Goal: Information Seeking & Learning: Understand process/instructions

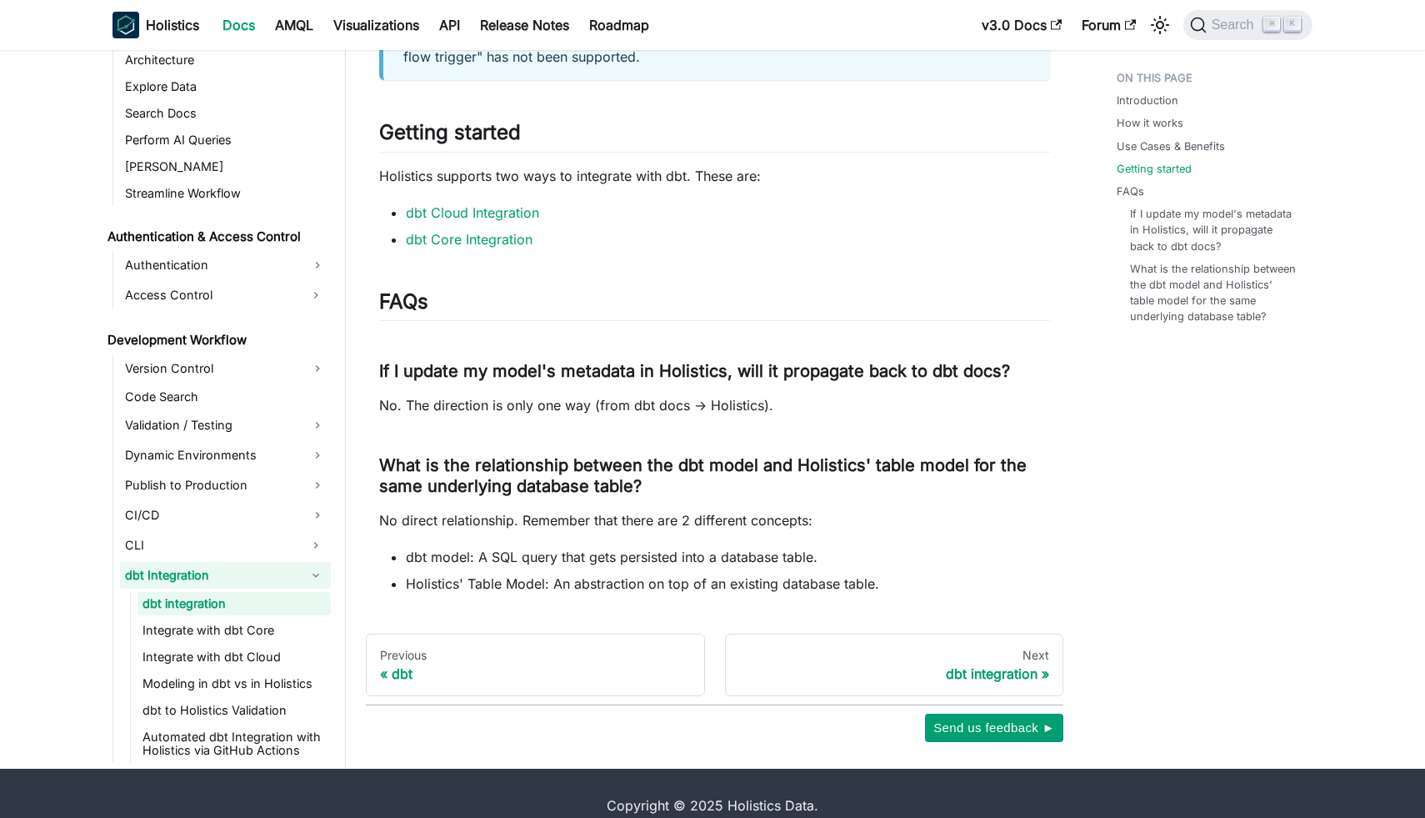
scroll to position [1561, 0]
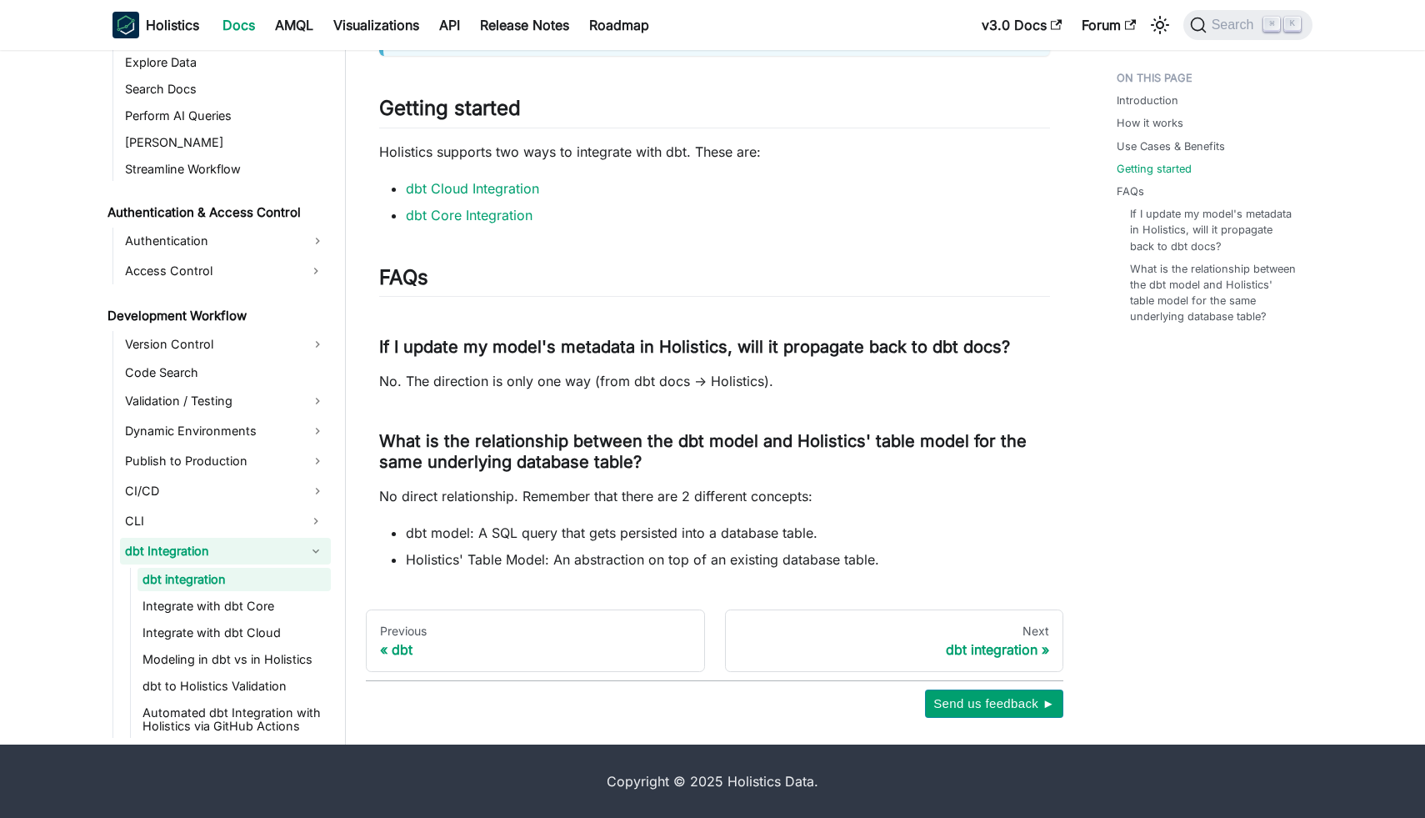
drag, startPoint x: 781, startPoint y: 648, endPoint x: 713, endPoint y: 648, distance: 68.3
click at [781, 648] on div "dbt integration" at bounding box center [894, 649] width 311 height 17
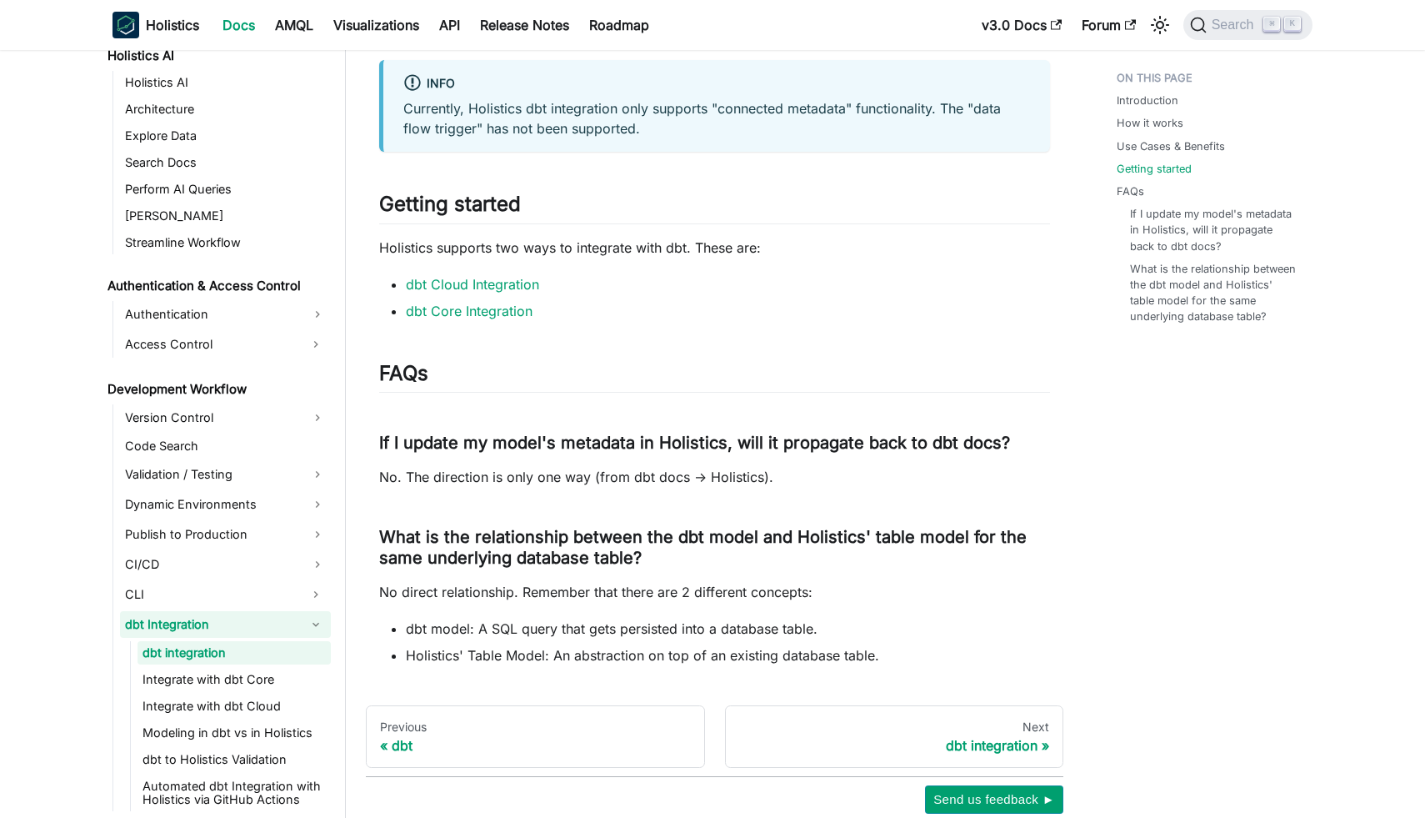
scroll to position [1561, 0]
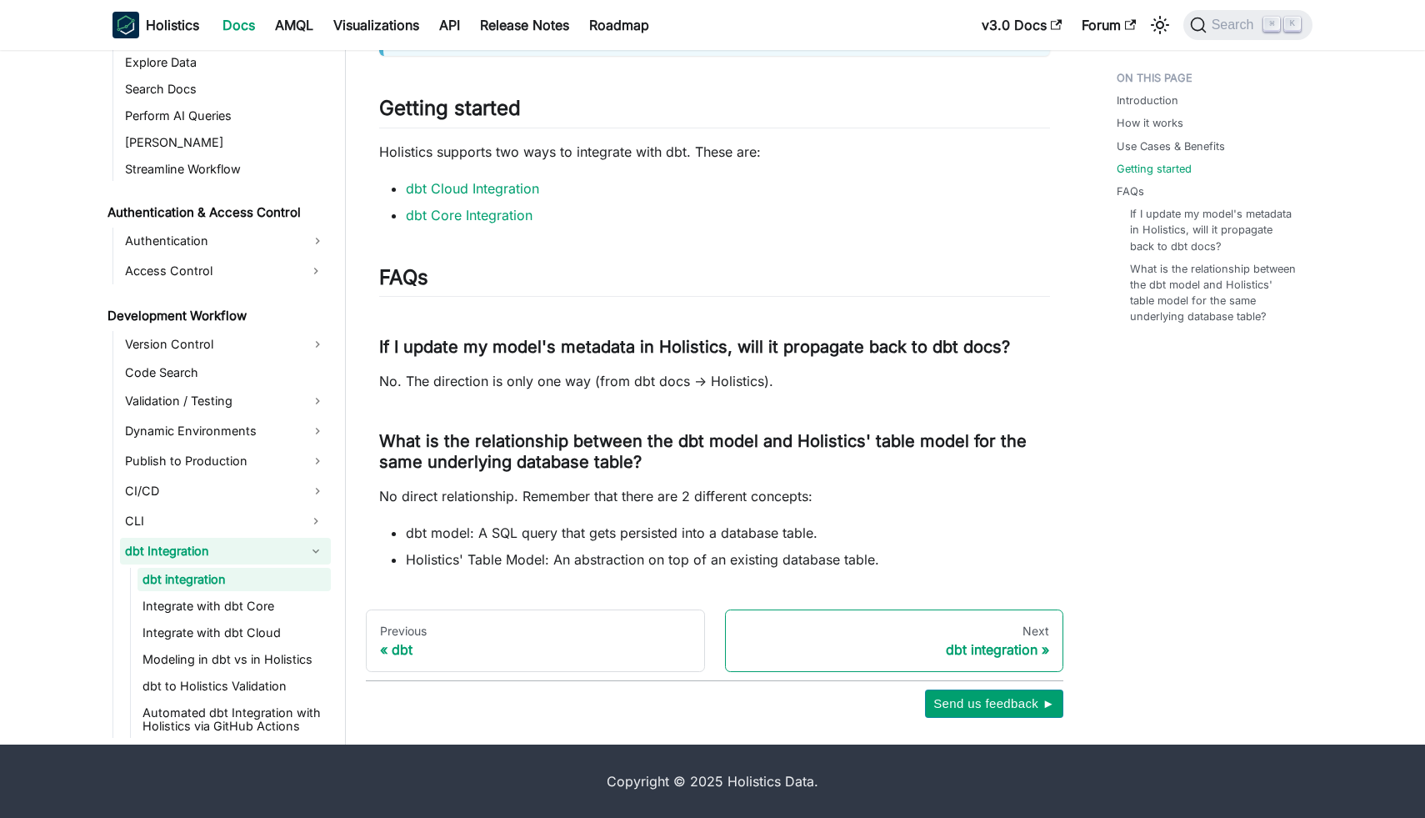
click at [964, 647] on div "dbt integration" at bounding box center [894, 649] width 311 height 17
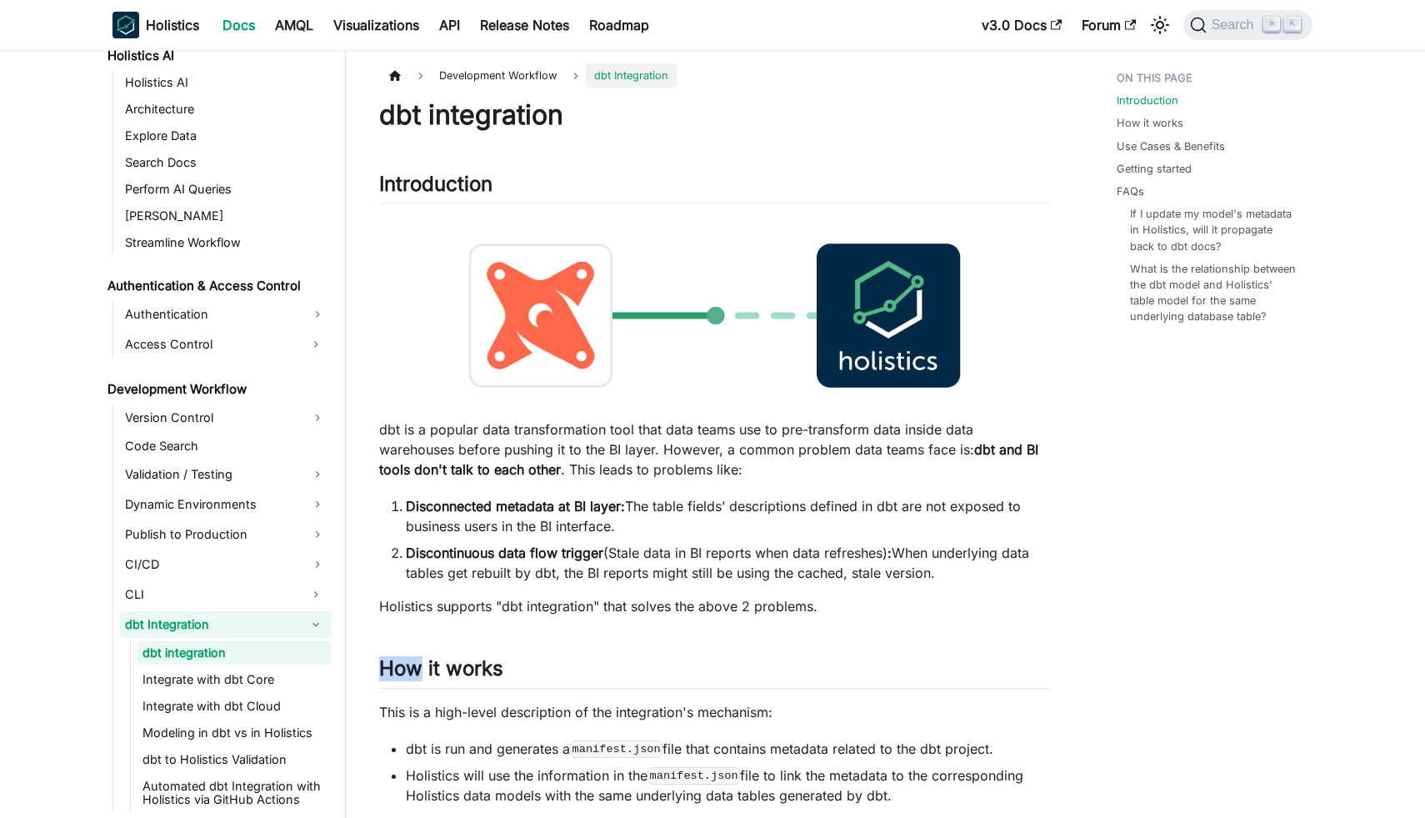
click at [208, 687] on link "Integrate with dbt Core" at bounding box center [234, 679] width 193 height 23
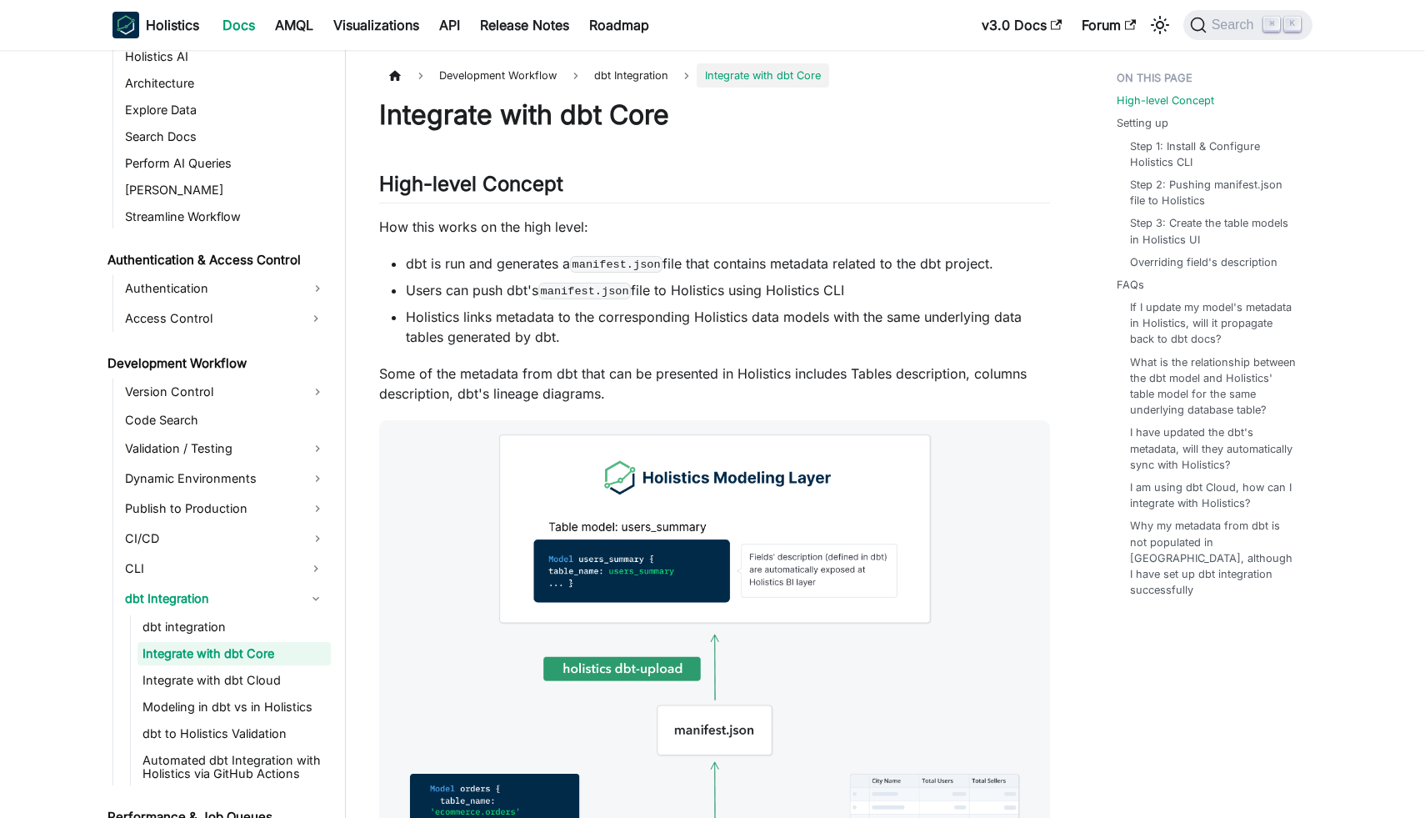
scroll to position [893, 0]
drag, startPoint x: 243, startPoint y: 663, endPoint x: 262, endPoint y: 654, distance: 21.3
click at [243, 663] on link "Integrate with dbt Core" at bounding box center [234, 652] width 193 height 23
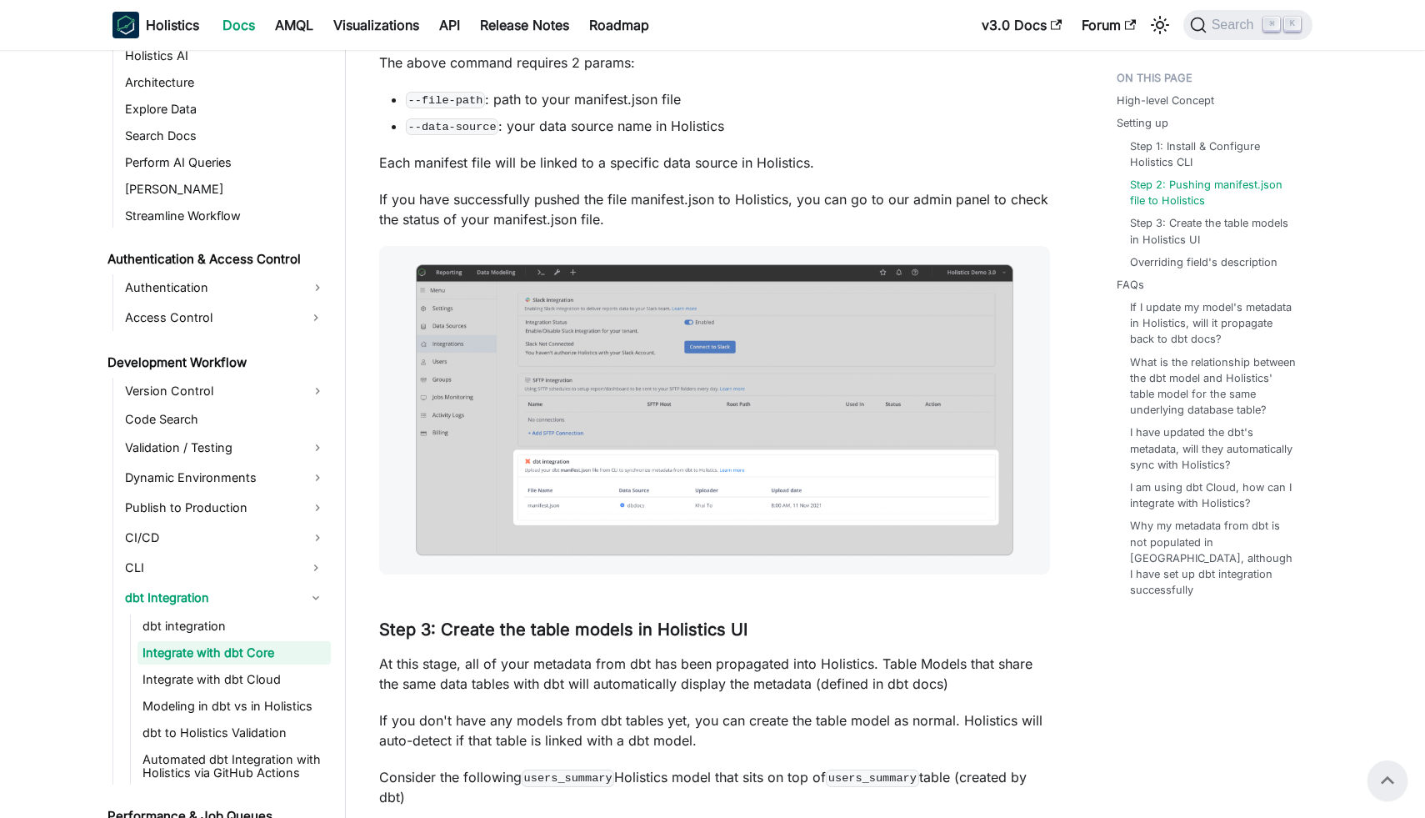
scroll to position [1584, 0]
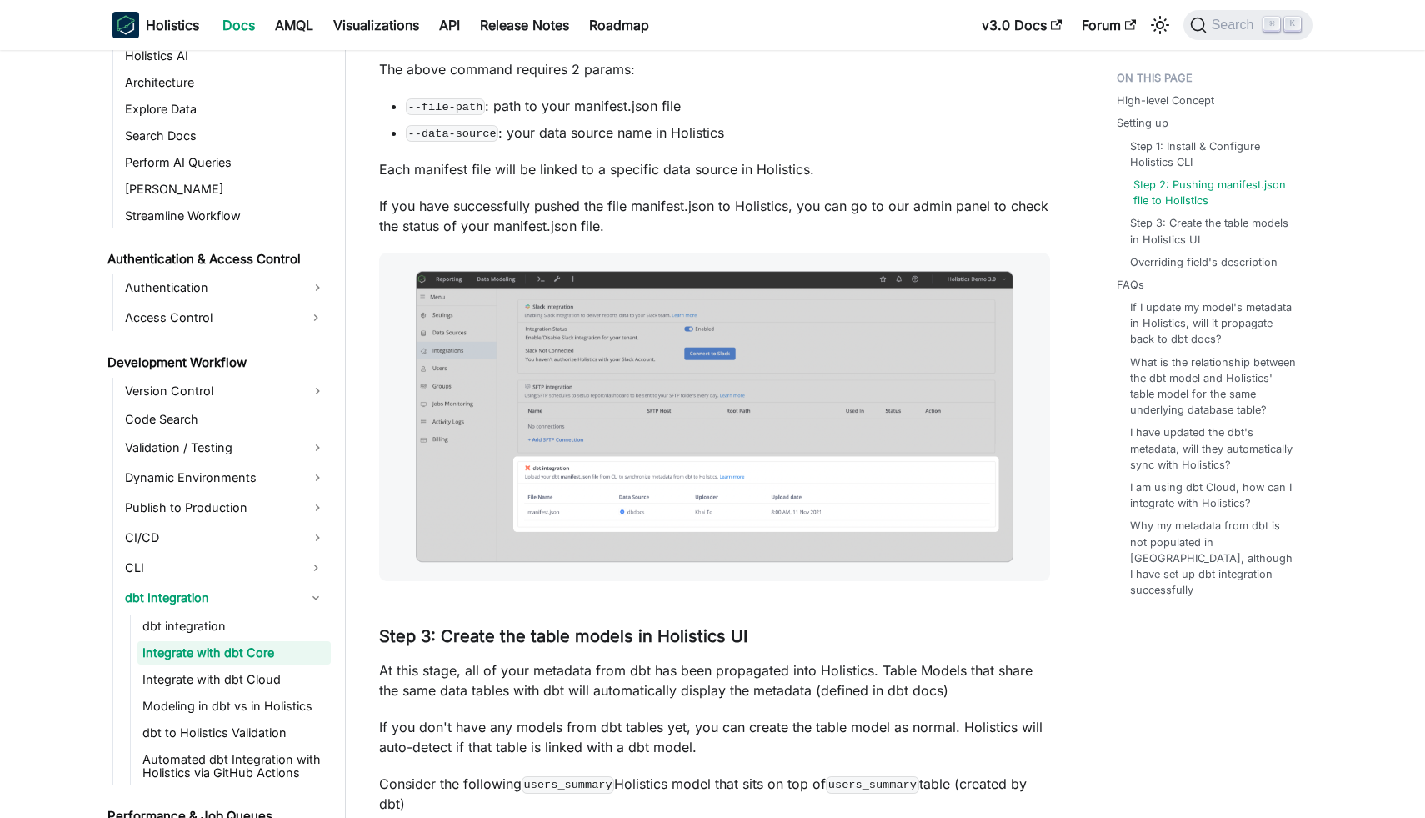
click at [1164, 194] on link "Step 2: Pushing manifest.json file to Holistics" at bounding box center [1217, 193] width 166 height 32
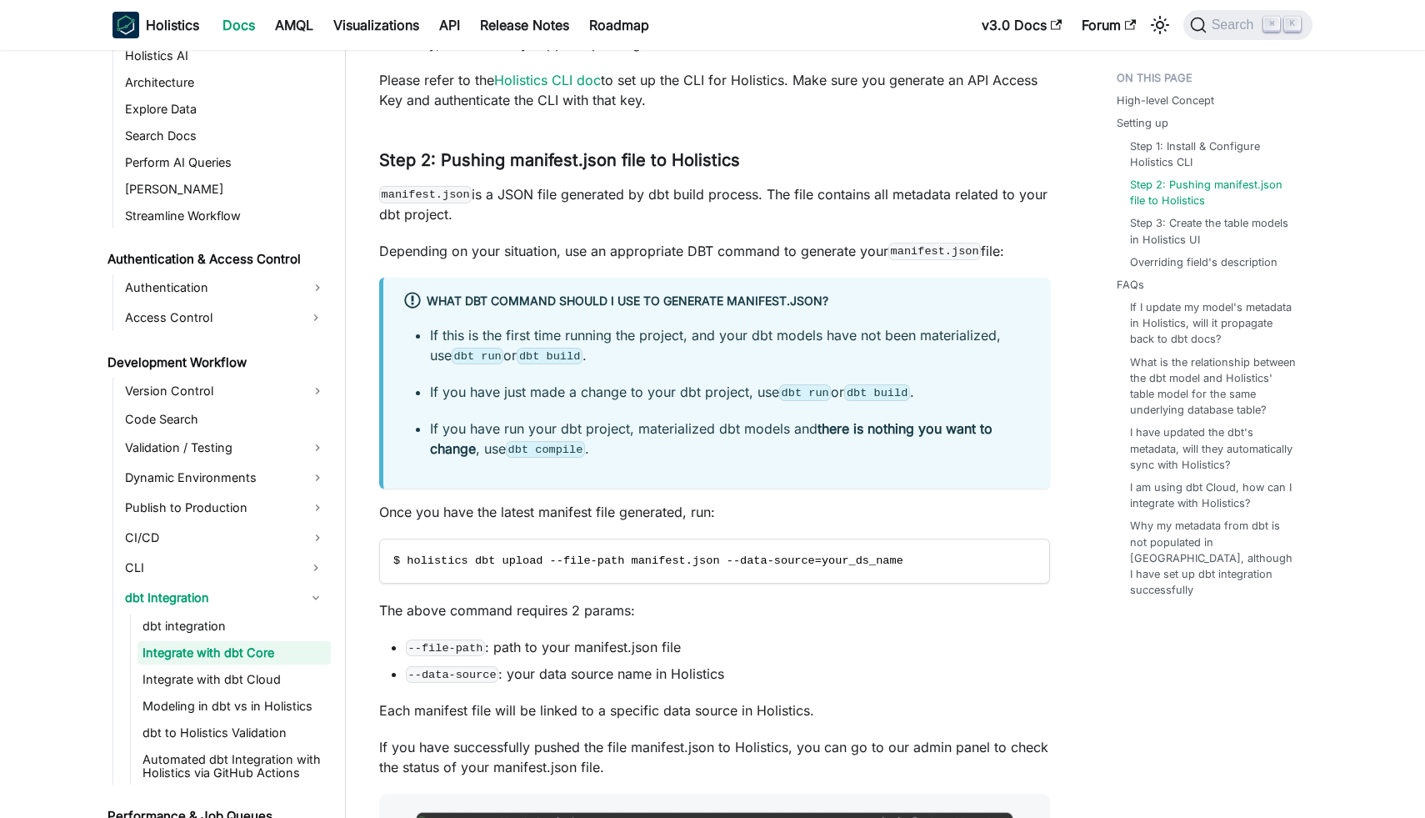
scroll to position [1050, 0]
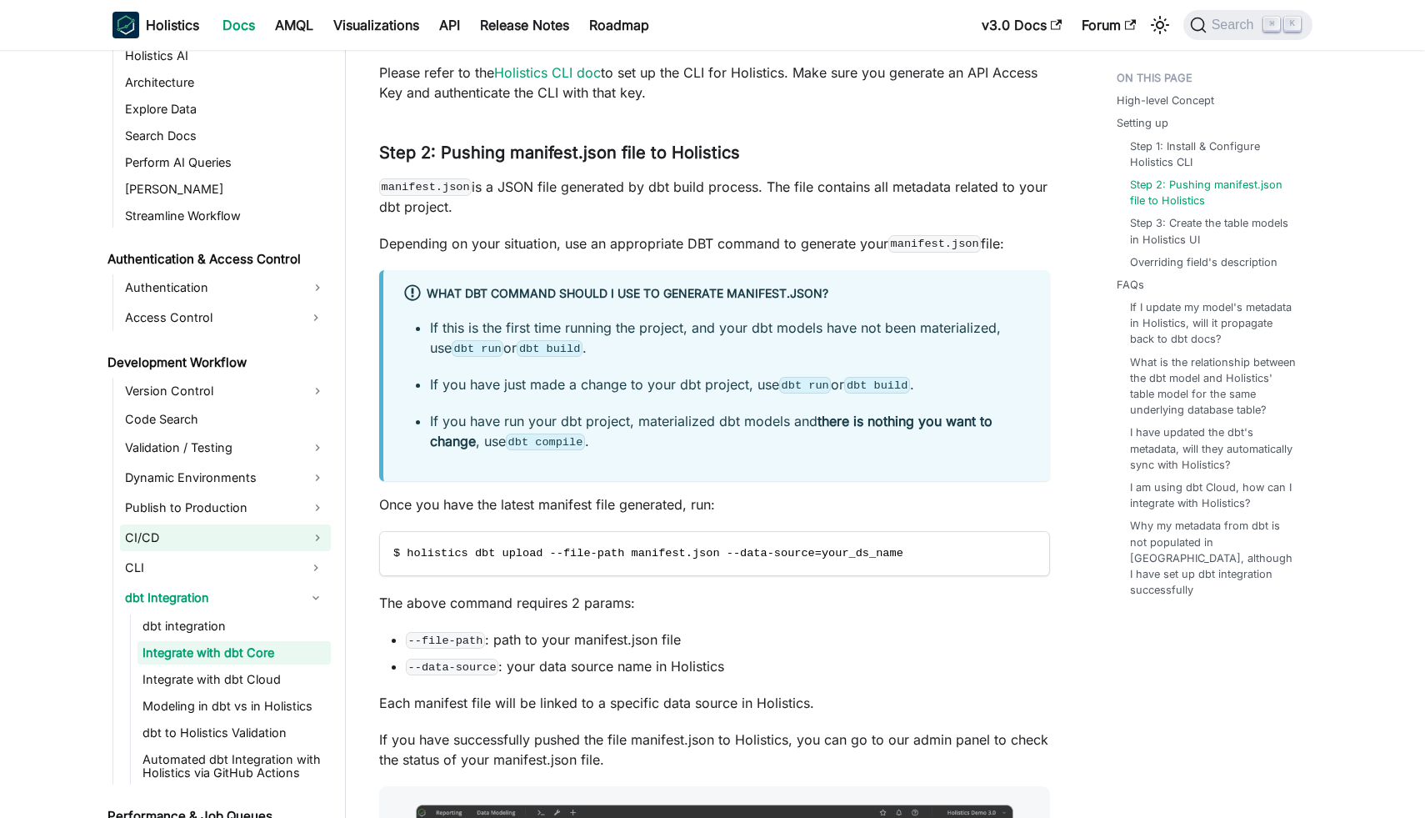
click at [289, 531] on link "CI/CD" at bounding box center [225, 537] width 211 height 27
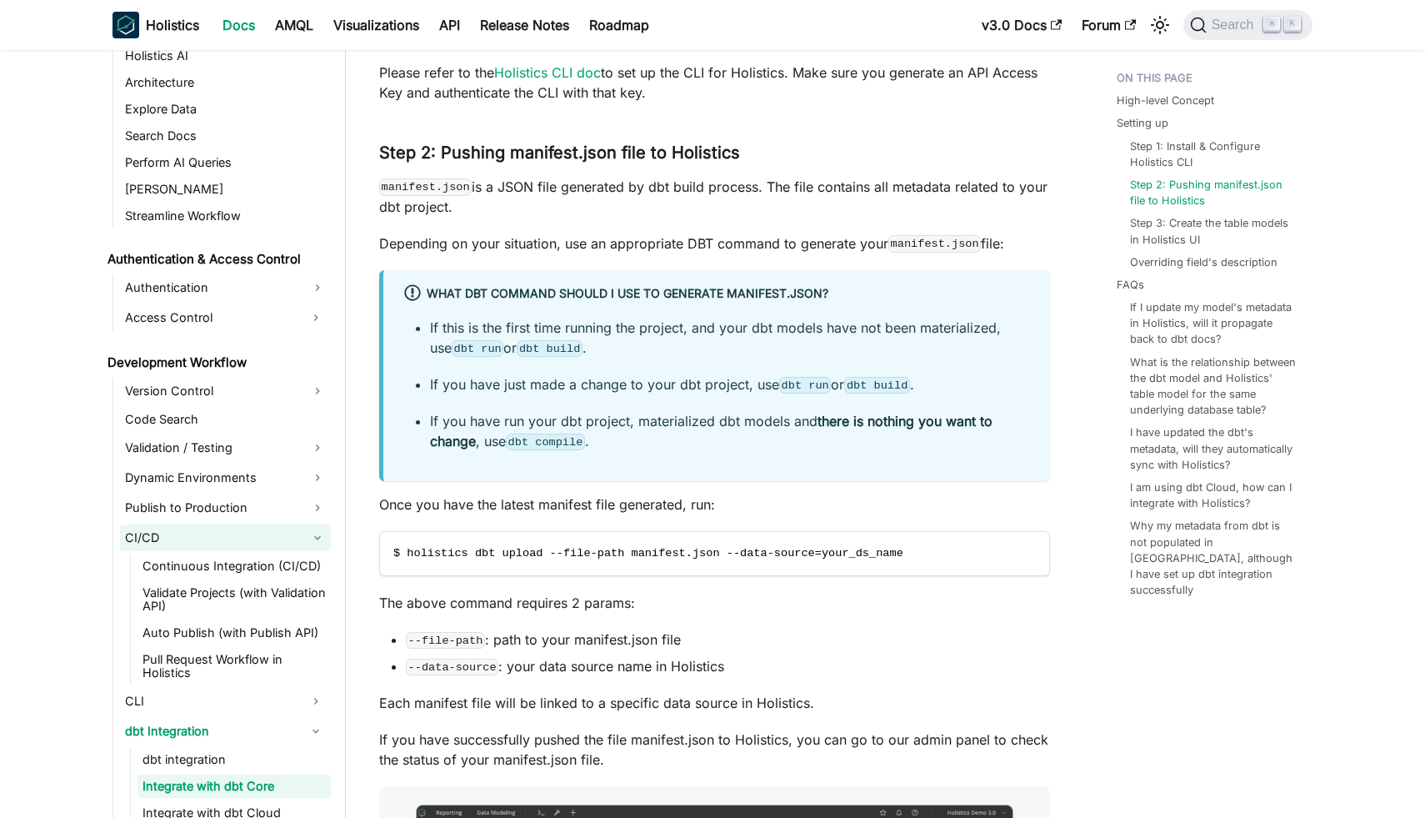
click at [289, 531] on link "CI/CD" at bounding box center [225, 537] width 211 height 27
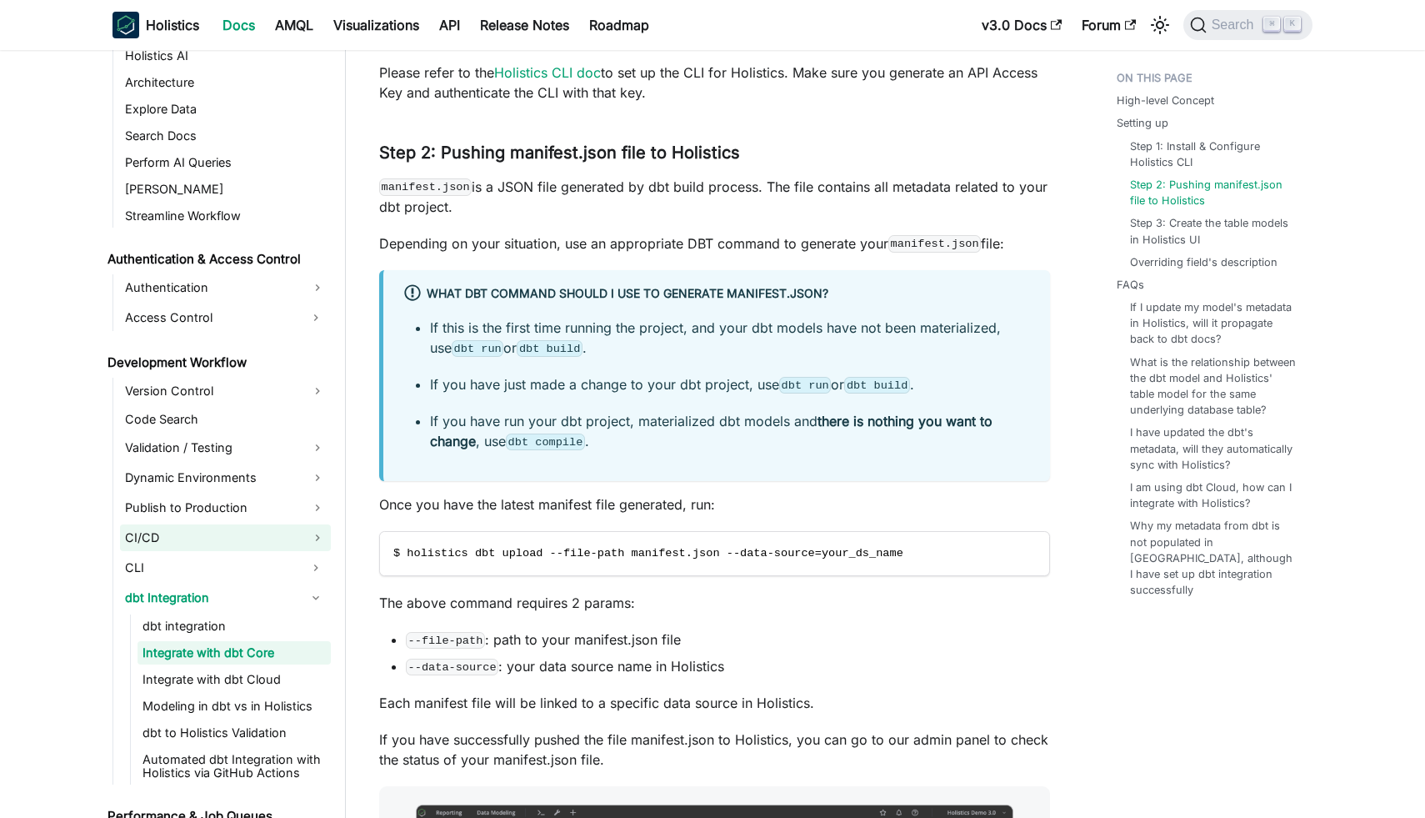
click at [289, 531] on link "CI/CD" at bounding box center [225, 537] width 211 height 27
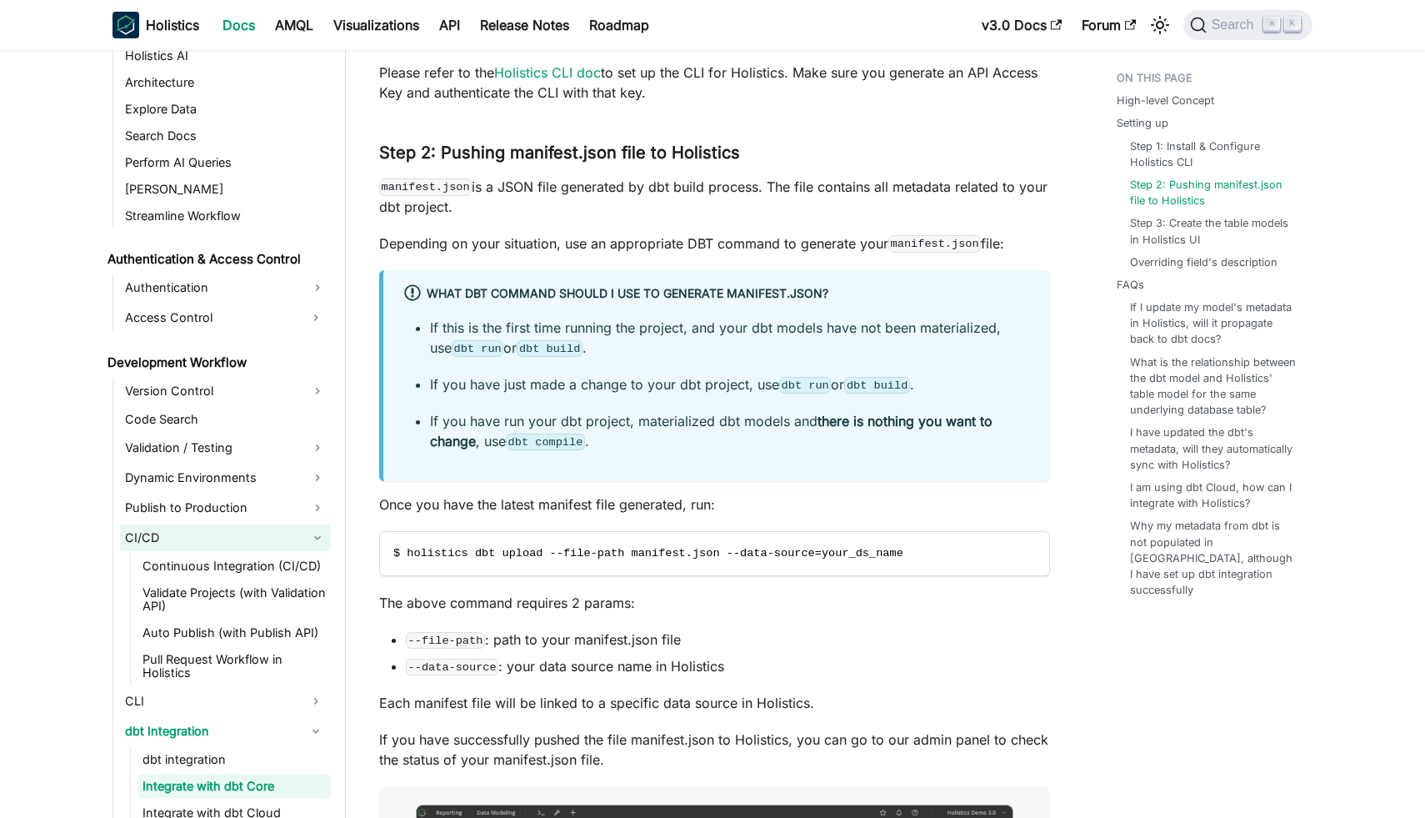
click at [282, 543] on link "CI/CD" at bounding box center [225, 537] width 211 height 27
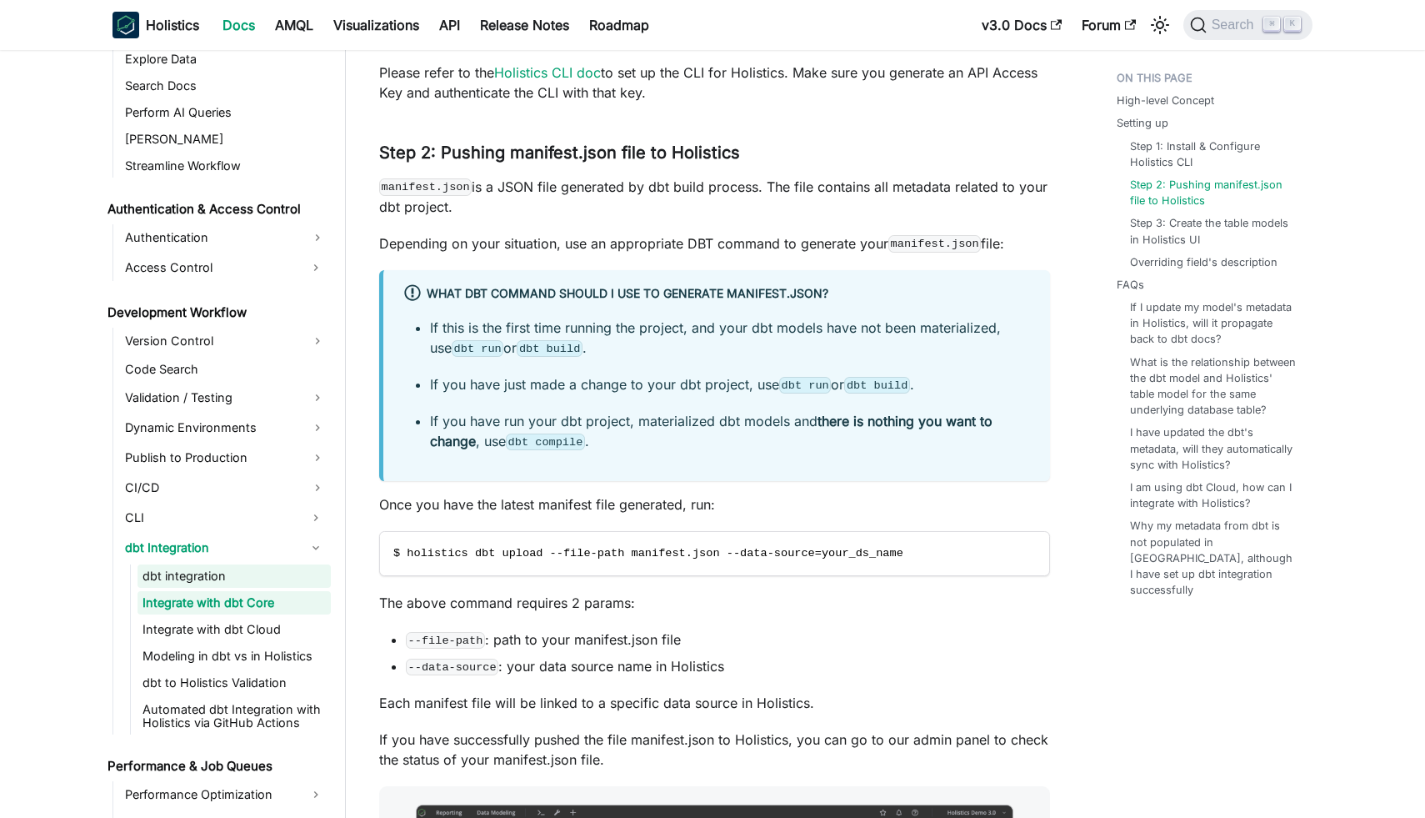
scroll to position [951, 0]
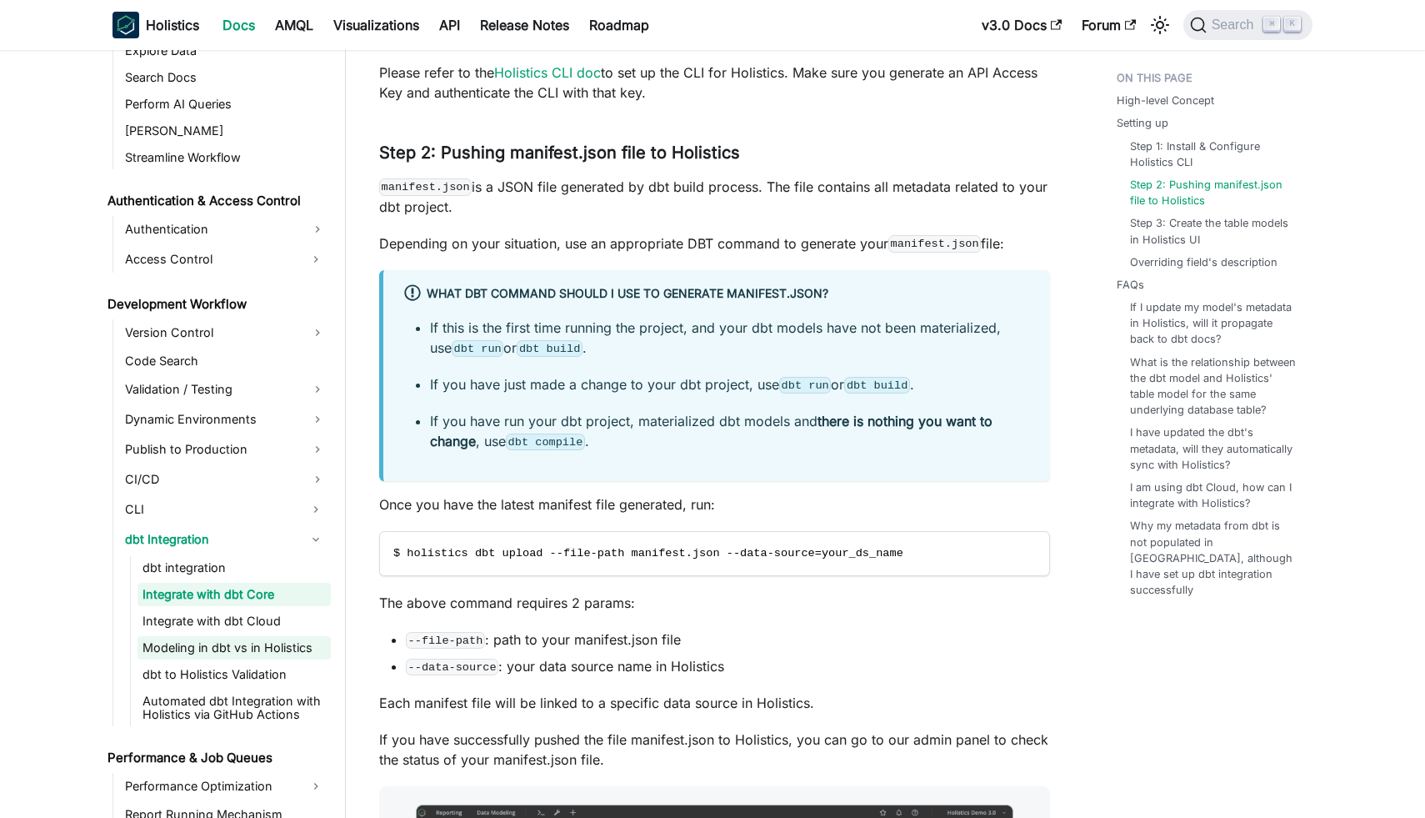
click at [243, 658] on link "Modeling in dbt vs in Holistics" at bounding box center [234, 647] width 193 height 23
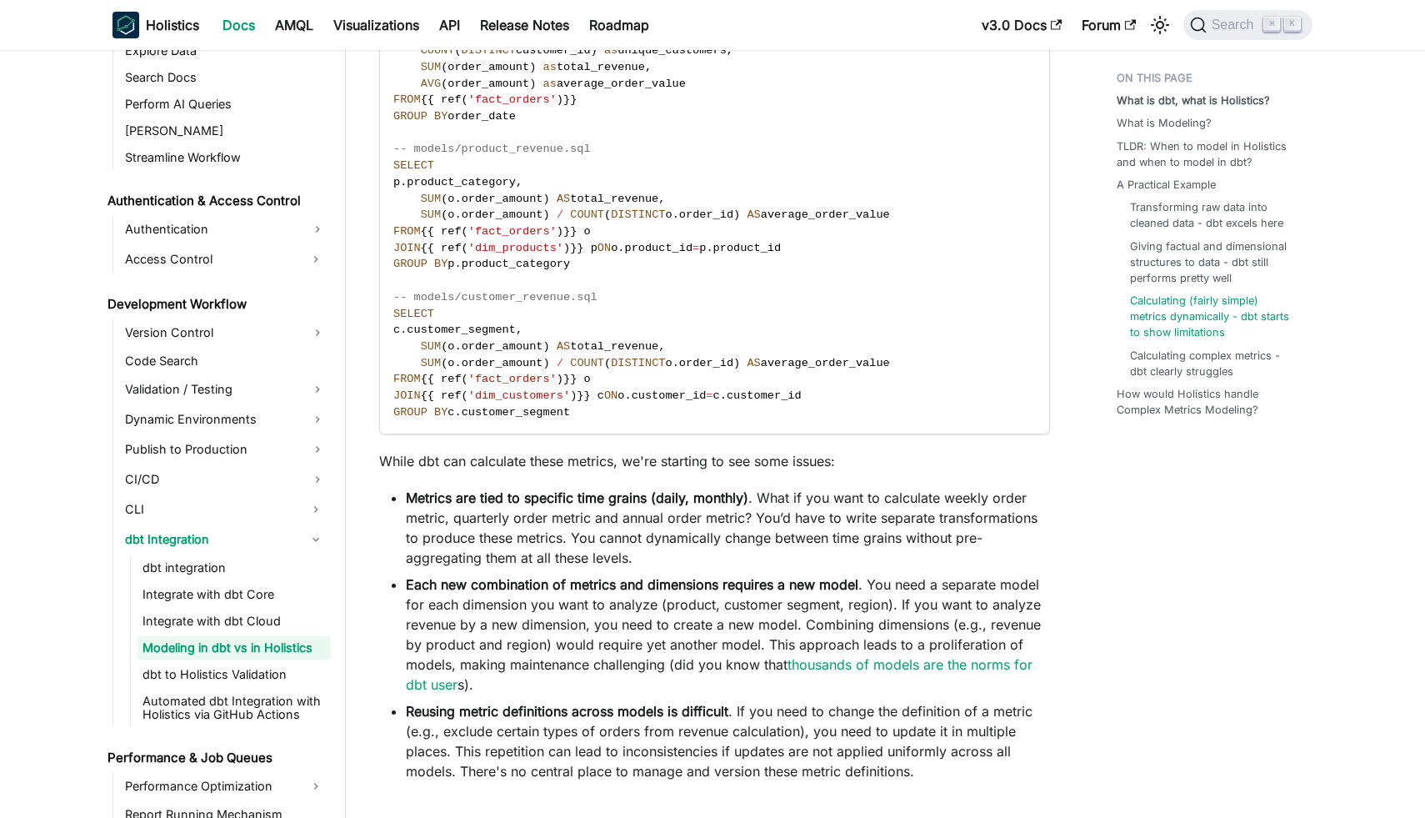
scroll to position [3296, 0]
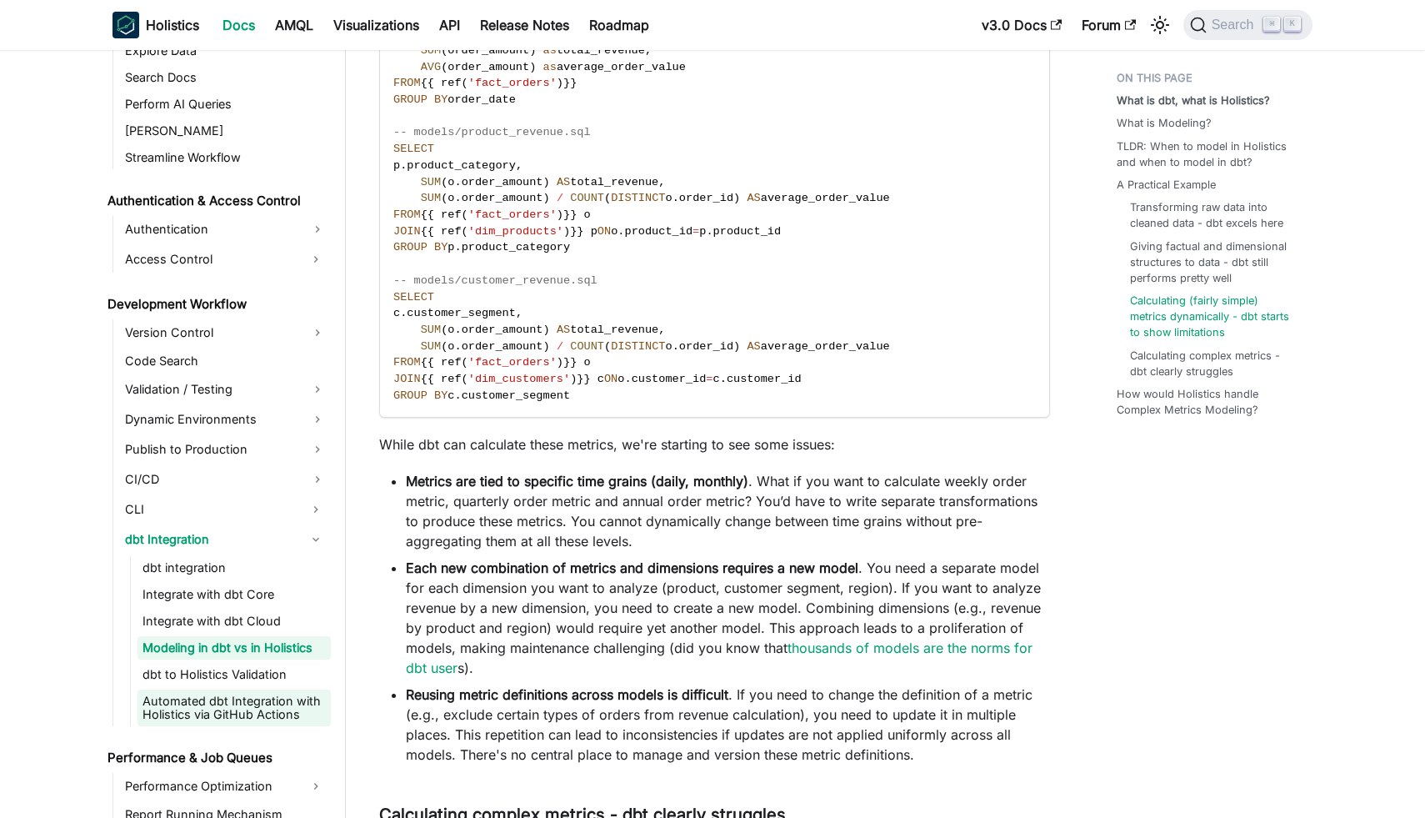
click at [258, 690] on link "Automated dbt Integration with Holistics via GitHub Actions" at bounding box center [234, 707] width 193 height 37
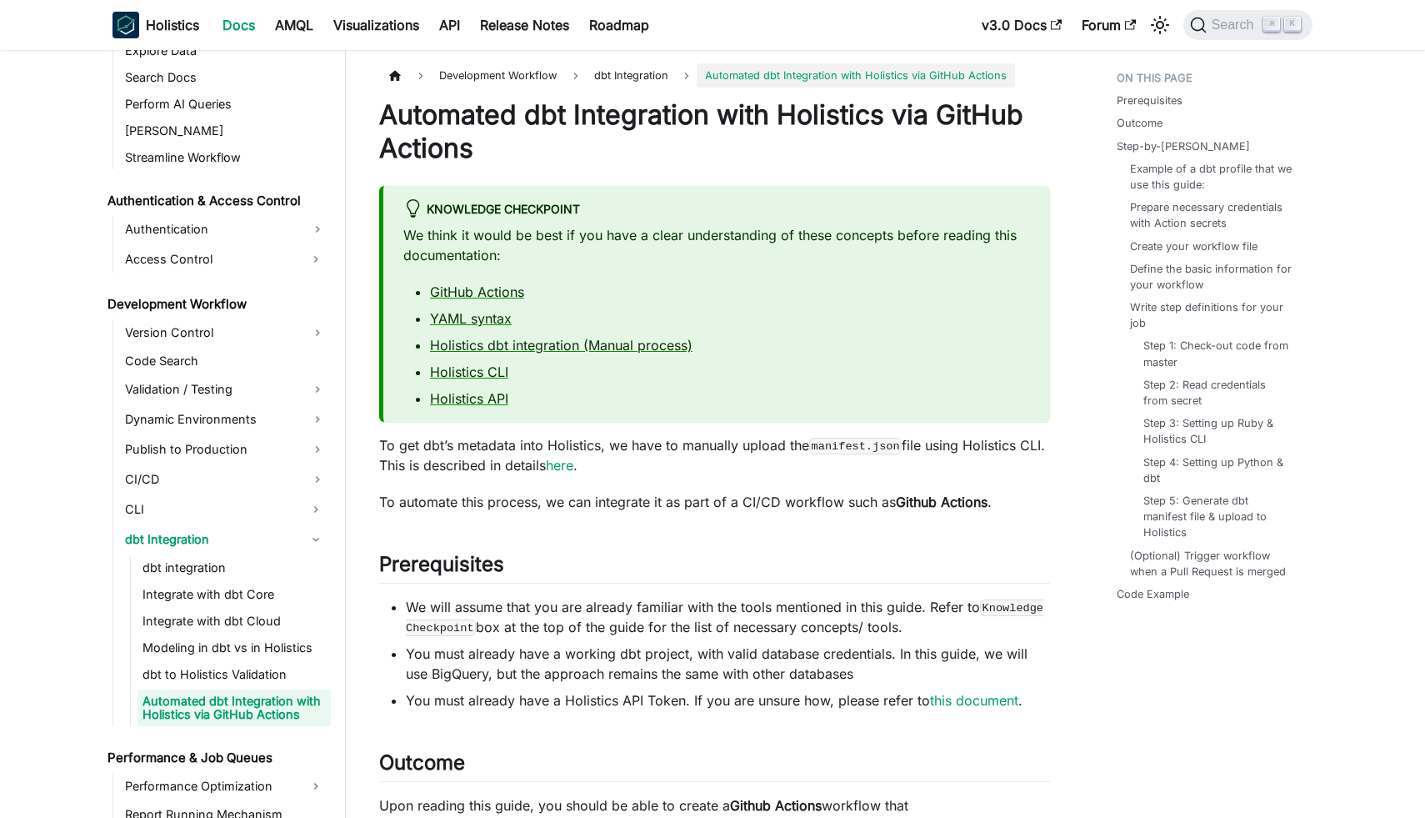
scroll to position [1013, 0]
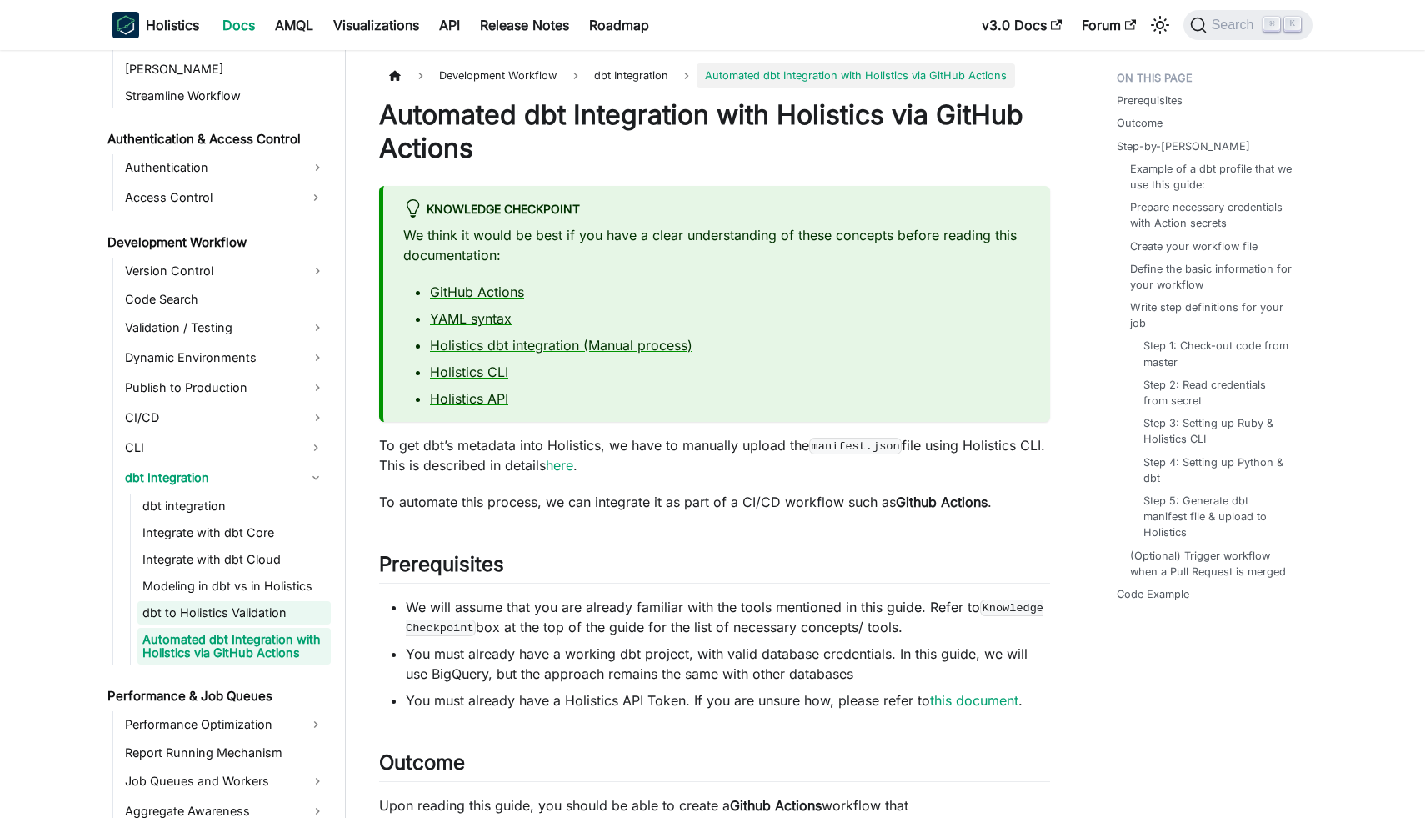
click at [226, 613] on link "dbt to Holistics Validation" at bounding box center [234, 612] width 193 height 23
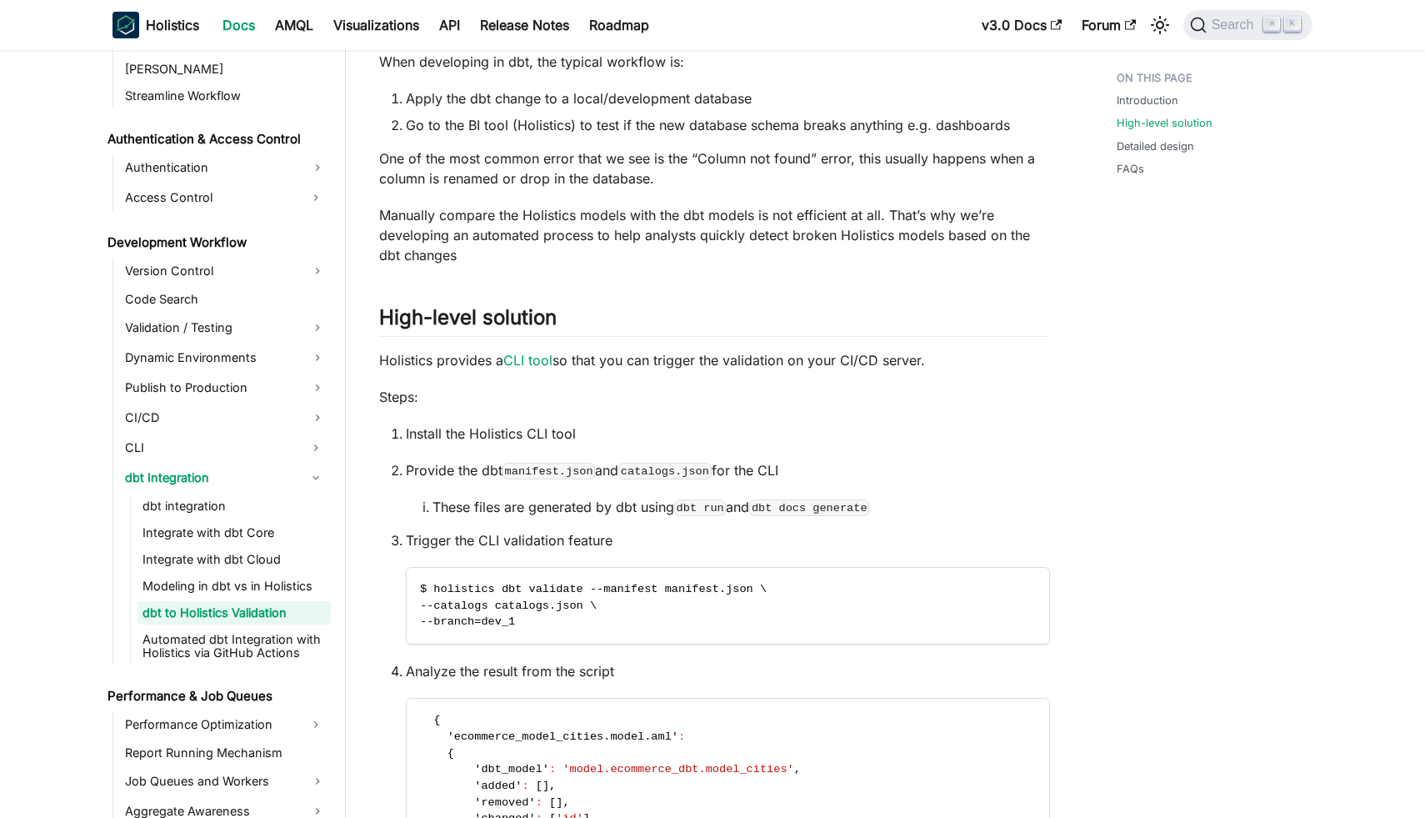
scroll to position [498, 0]
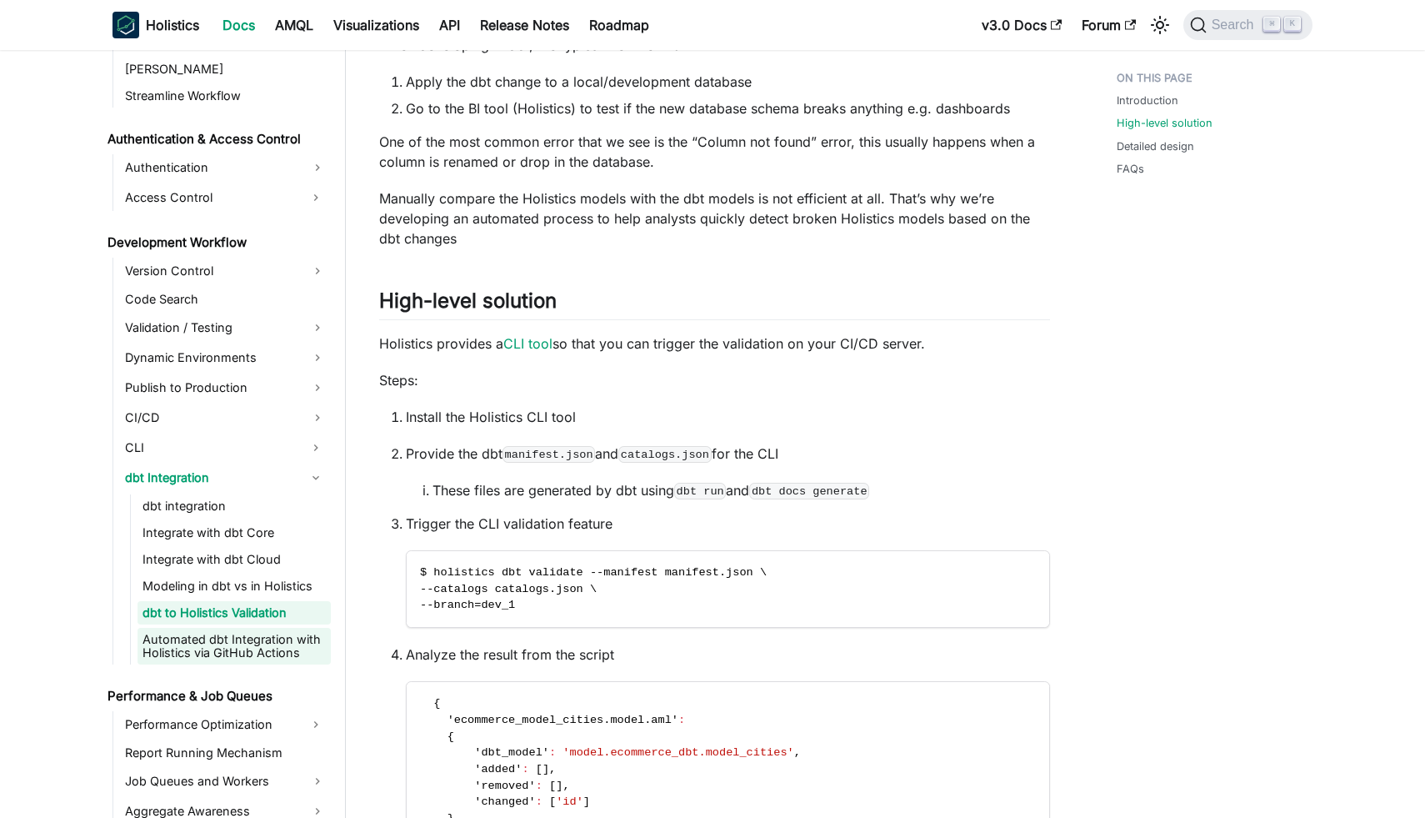
click at [259, 649] on link "Automated dbt Integration with Holistics via GitHub Actions" at bounding box center [234, 646] width 193 height 37
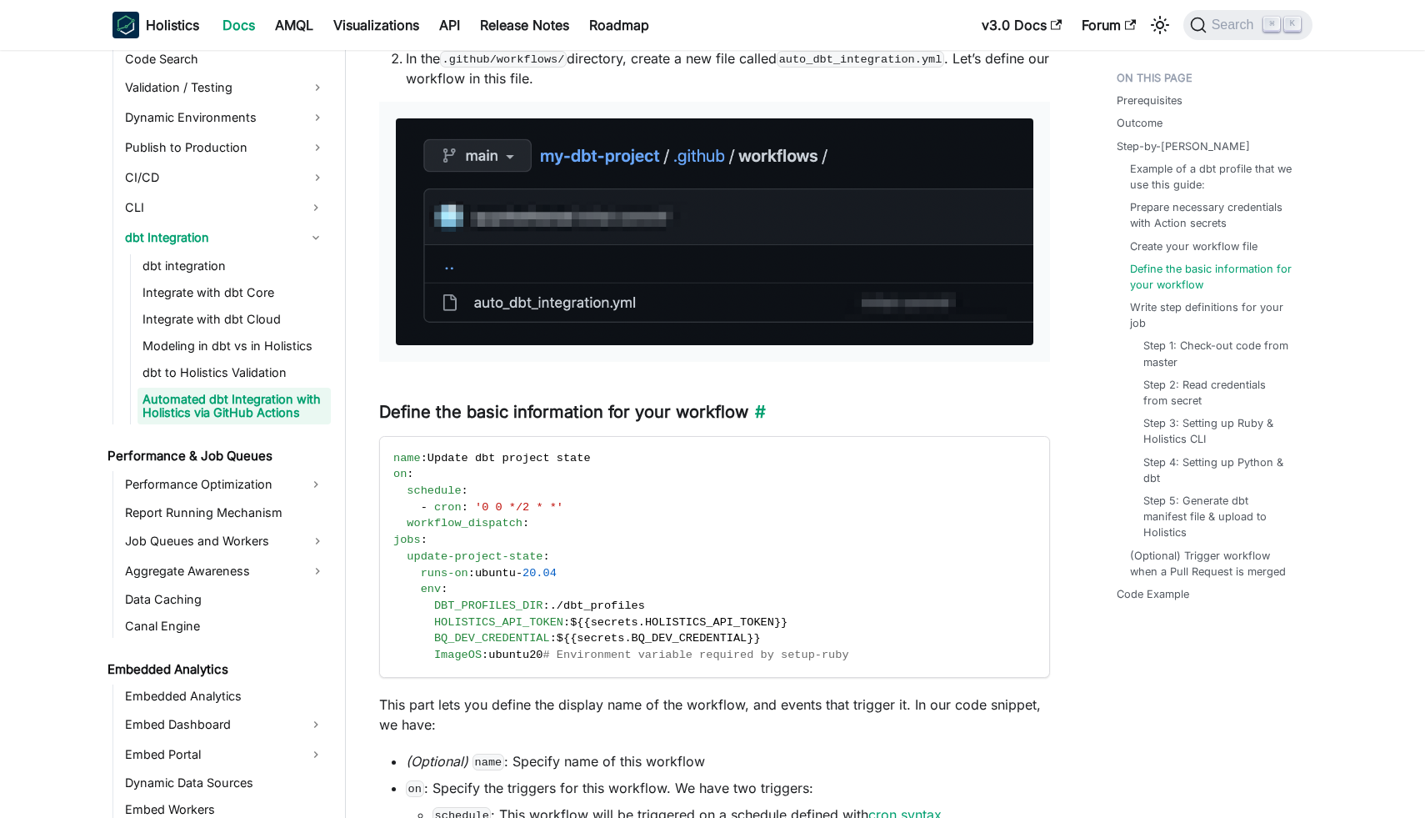
scroll to position [2341, 0]
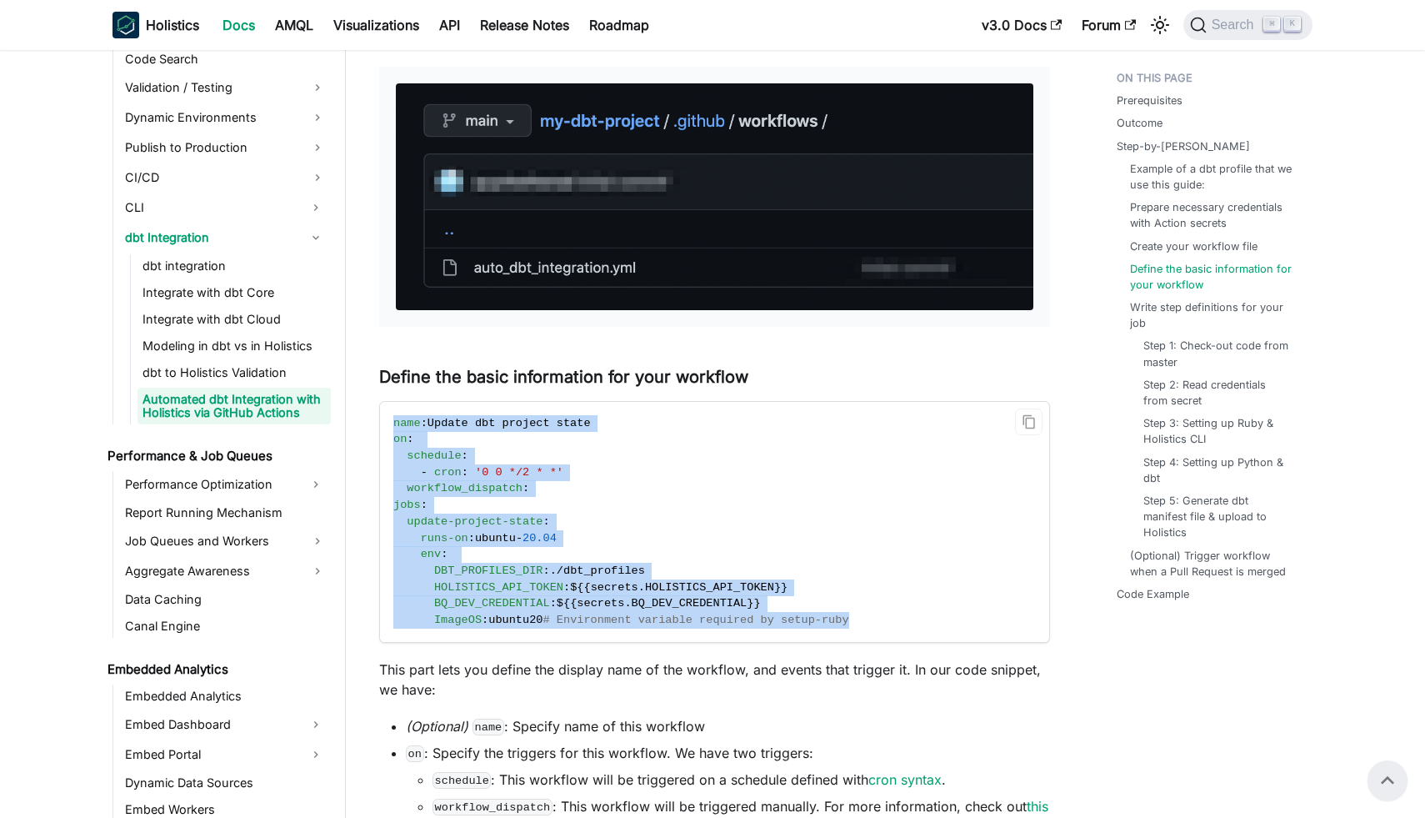
drag, startPoint x: 903, startPoint y: 615, endPoint x: 383, endPoint y: 426, distance: 553.5
click at [382, 426] on code "name : Update dbt project state on : schedule : - cron : '0 0 */2 * *' workflow…" at bounding box center [713, 522] width 667 height 240
copy code "name : Update dbt project state on : schedule : - cron : '0 0 */2 * *' workflow…"
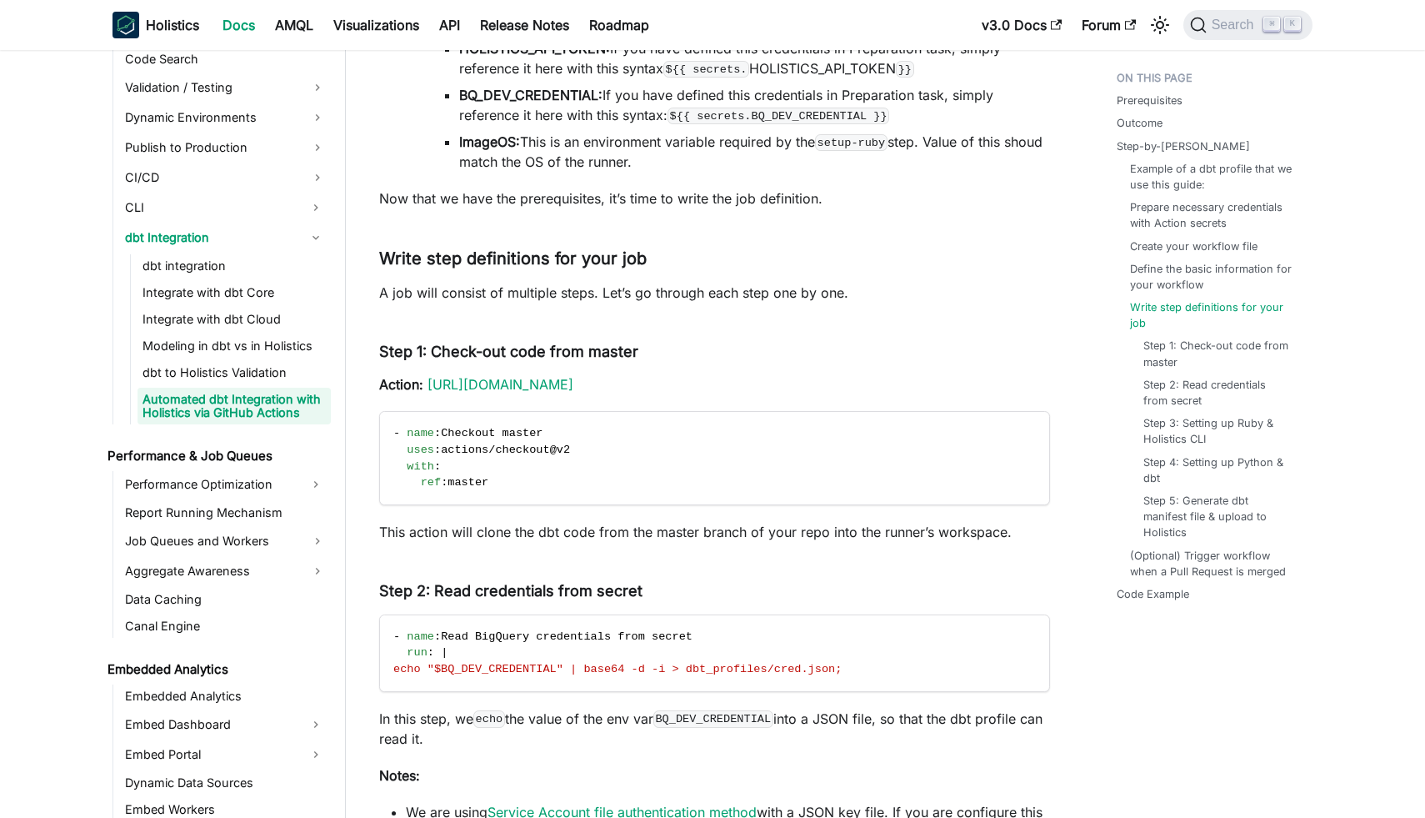
scroll to position [3331, 0]
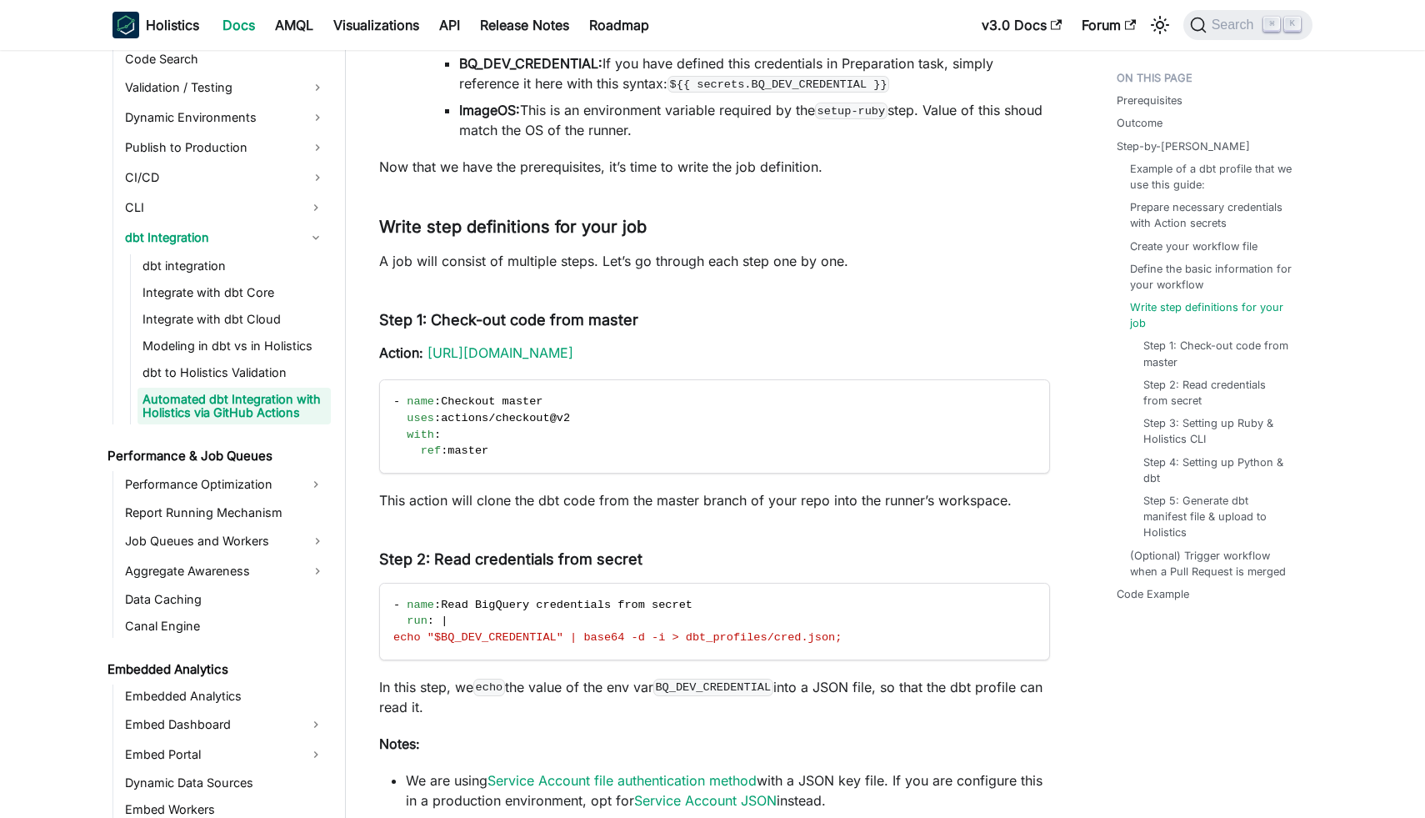
drag, startPoint x: 543, startPoint y: 450, endPoint x: 366, endPoint y: 413, distance: 180.6
click at [366, 413] on article "Development Workflow dbt Integration Automated dbt Integration with Holistics v…" at bounding box center [715, 441] width 698 height 7416
copy code "- name : Checkout master uses : actions/checkout@v2 with : ref : master"
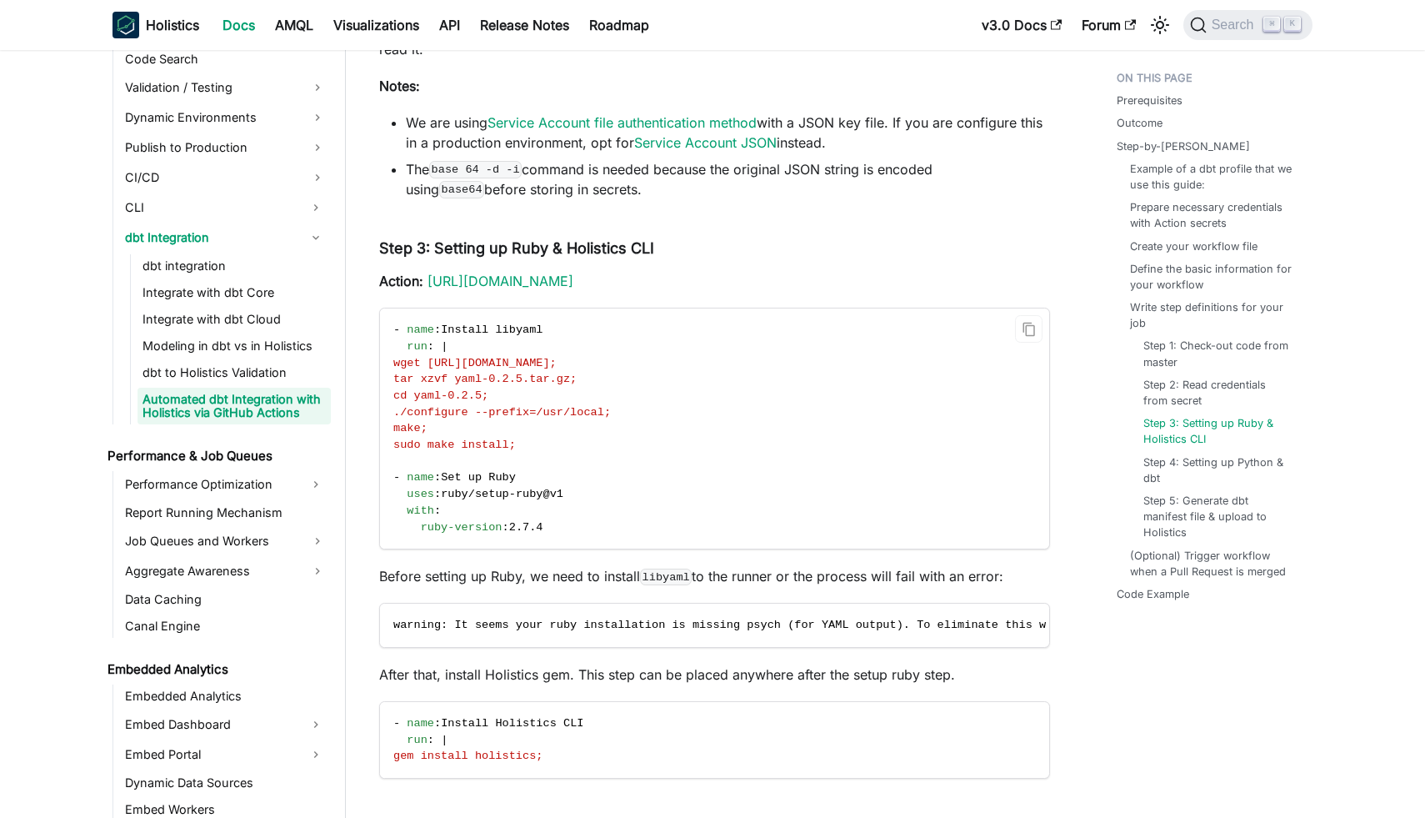
scroll to position [3993, 0]
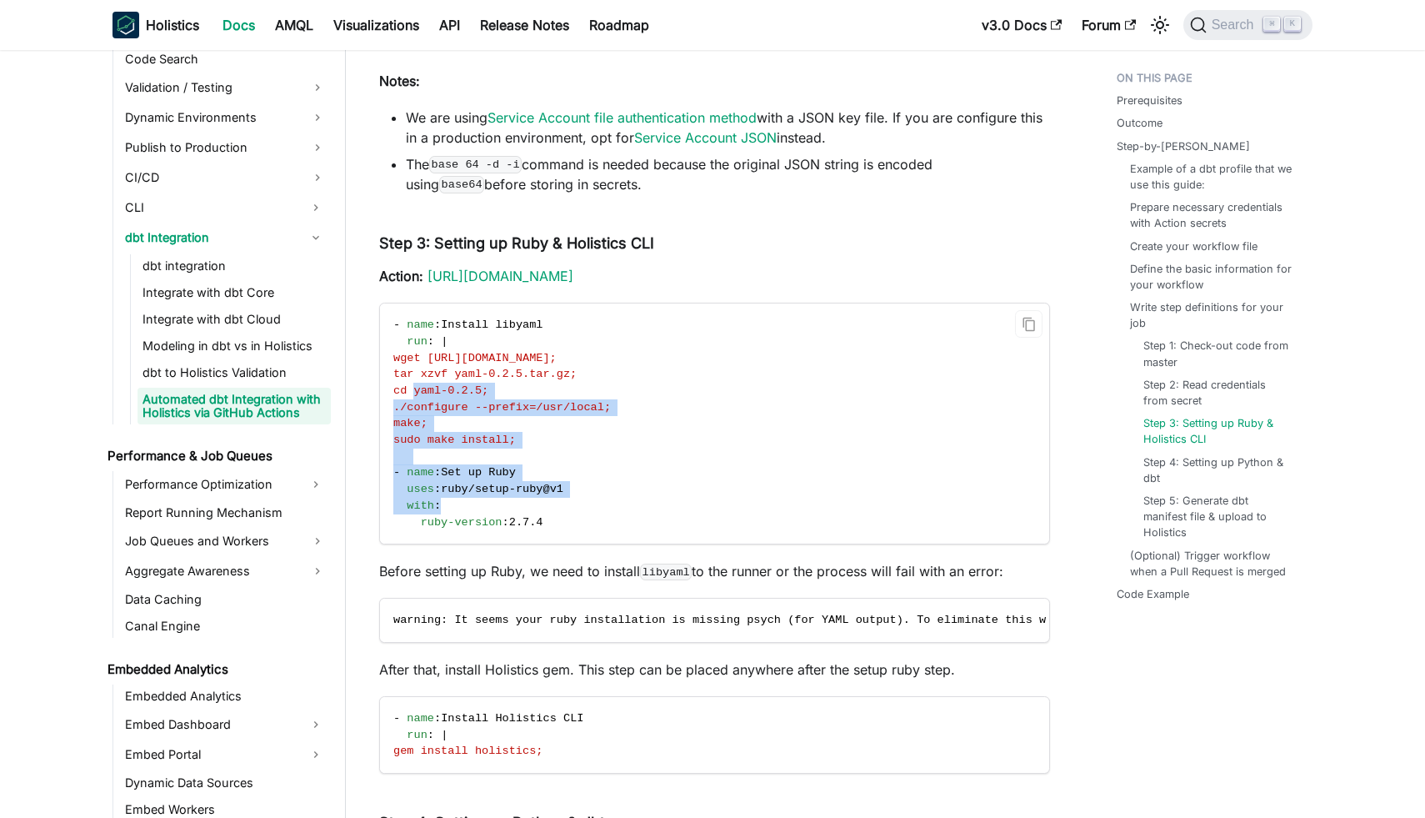
drag, startPoint x: 591, startPoint y: 512, endPoint x: 411, endPoint y: 387, distance: 219.2
click at [411, 387] on code "- name : Install libyaml run : | wget https://pyyaml.org/download/libyaml/yaml-…" at bounding box center [713, 423] width 667 height 240
click at [1019, 319] on button "Copy code to clipboard" at bounding box center [1029, 324] width 28 height 28
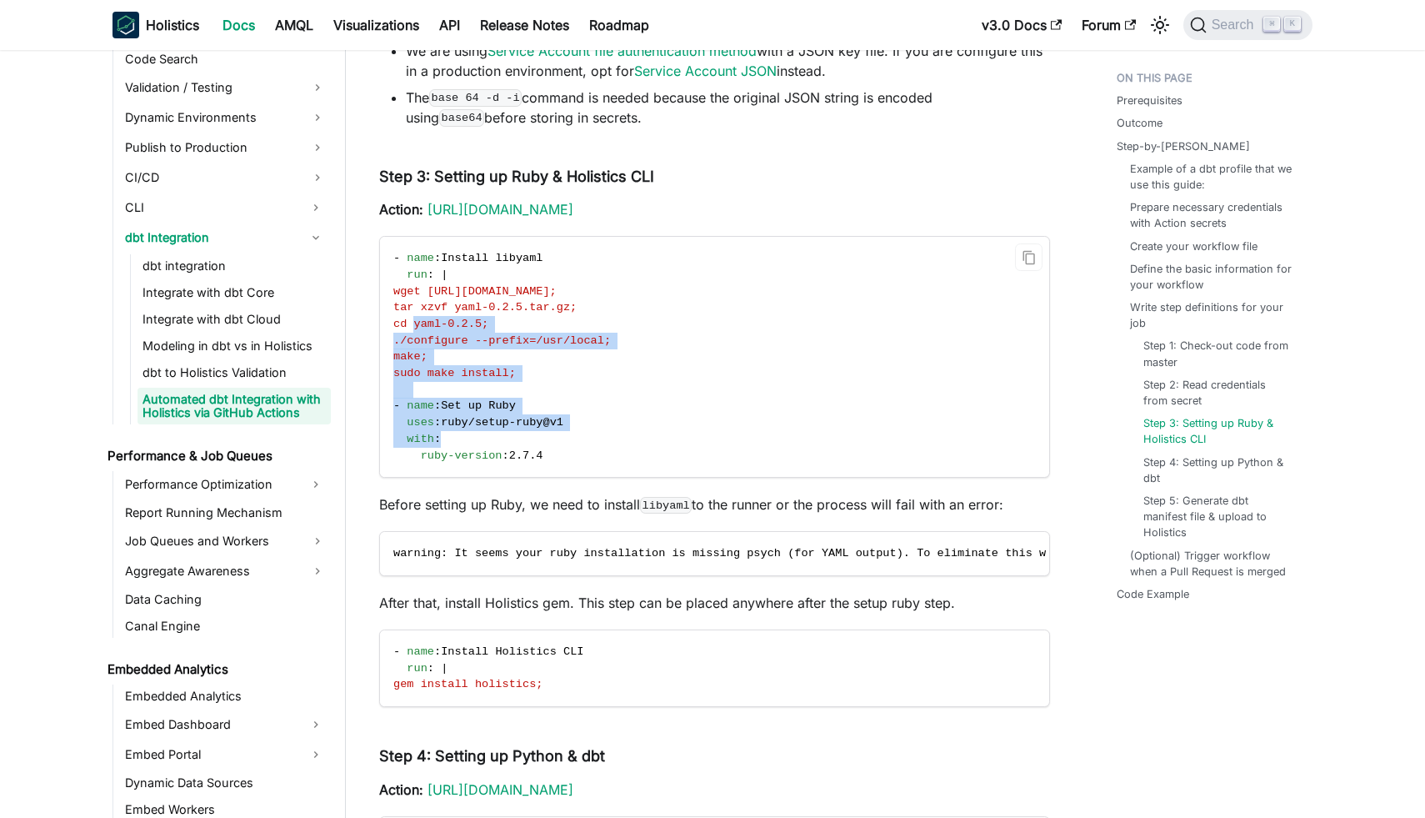
scroll to position [4075, 0]
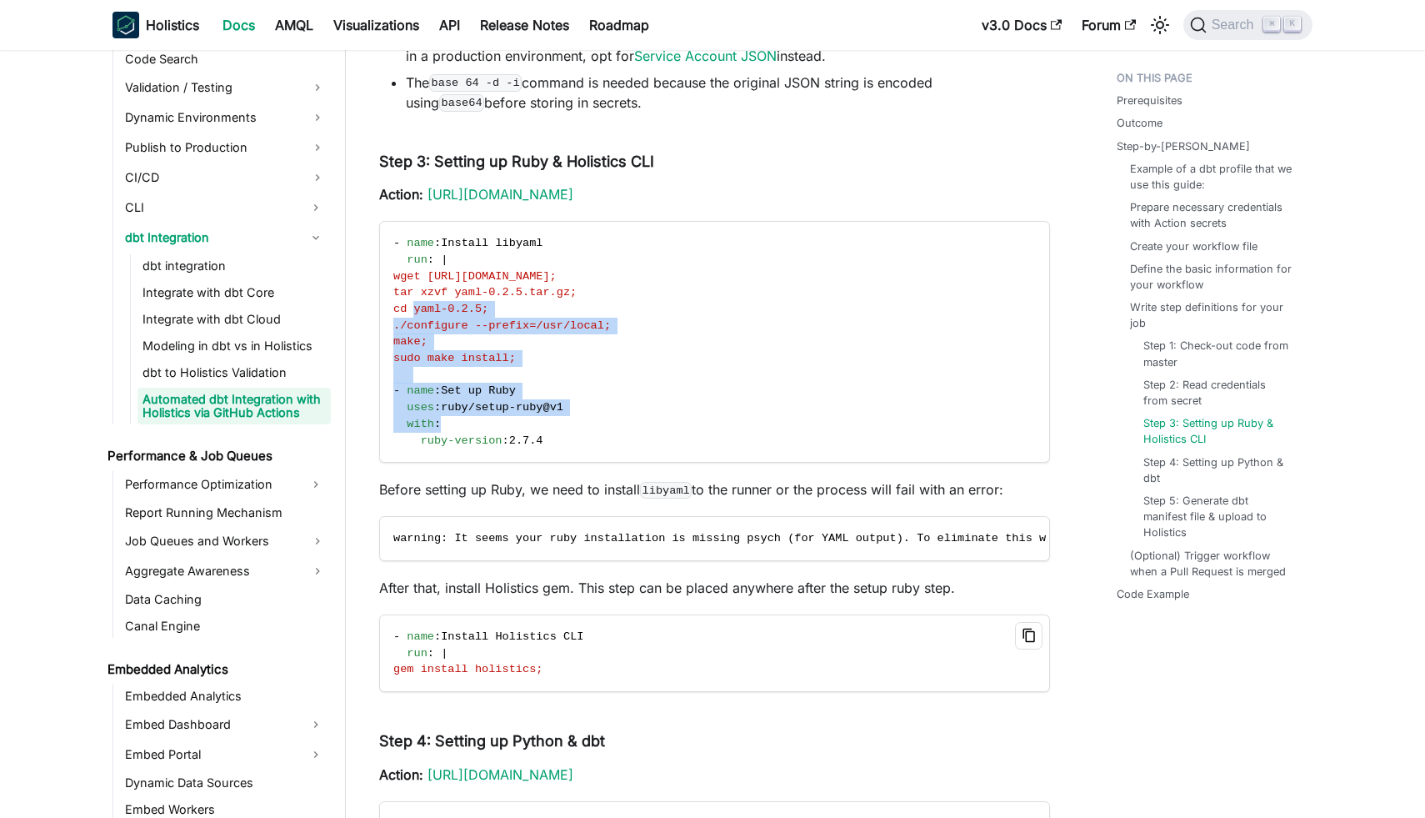
click at [1025, 641] on icon "Copy code to clipboard" at bounding box center [1029, 635] width 12 height 14
copy code "cd yaml-0.2.5; ./configure --prefix=/usr/local; make; sudo make install; - name…"
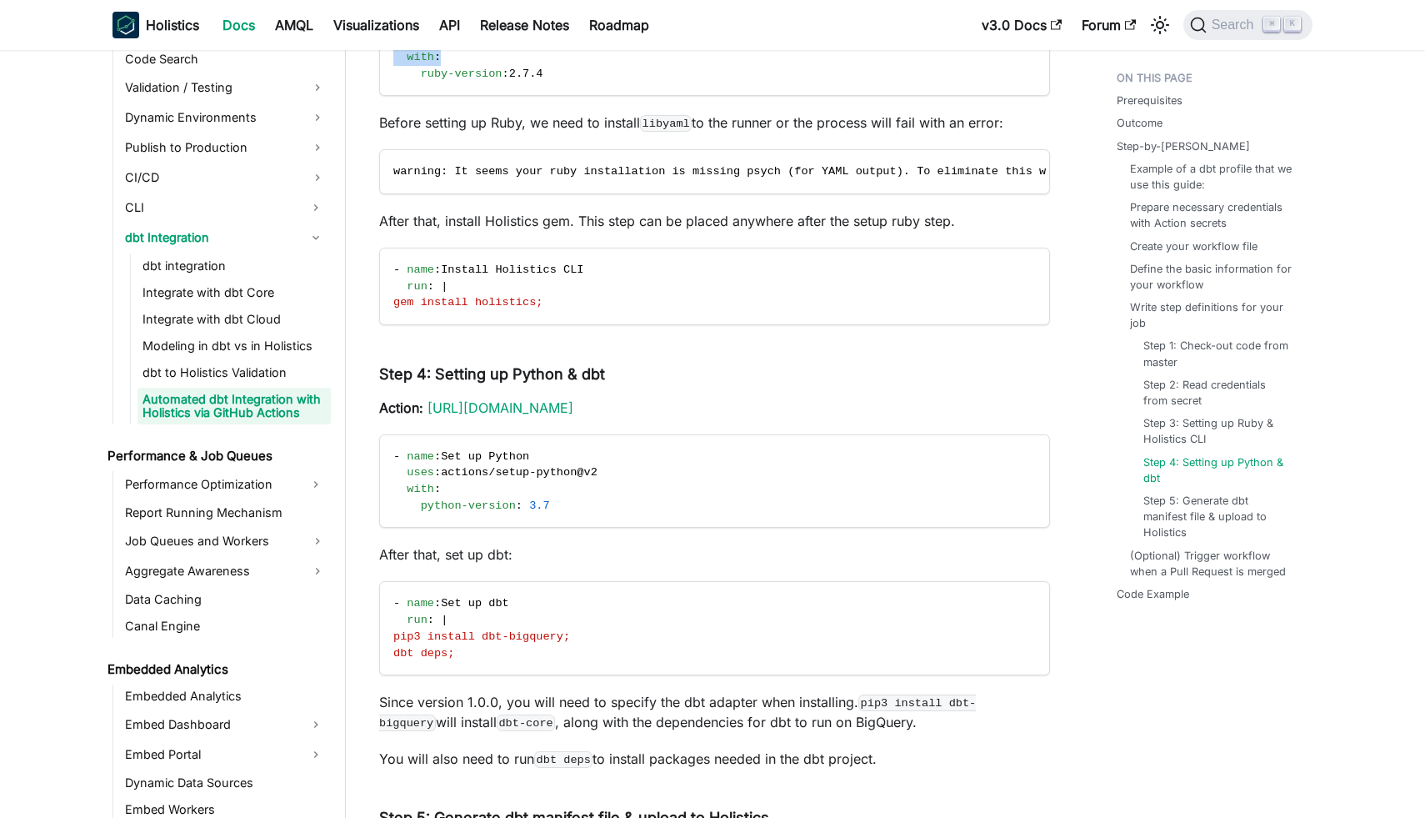
scroll to position [4452, 0]
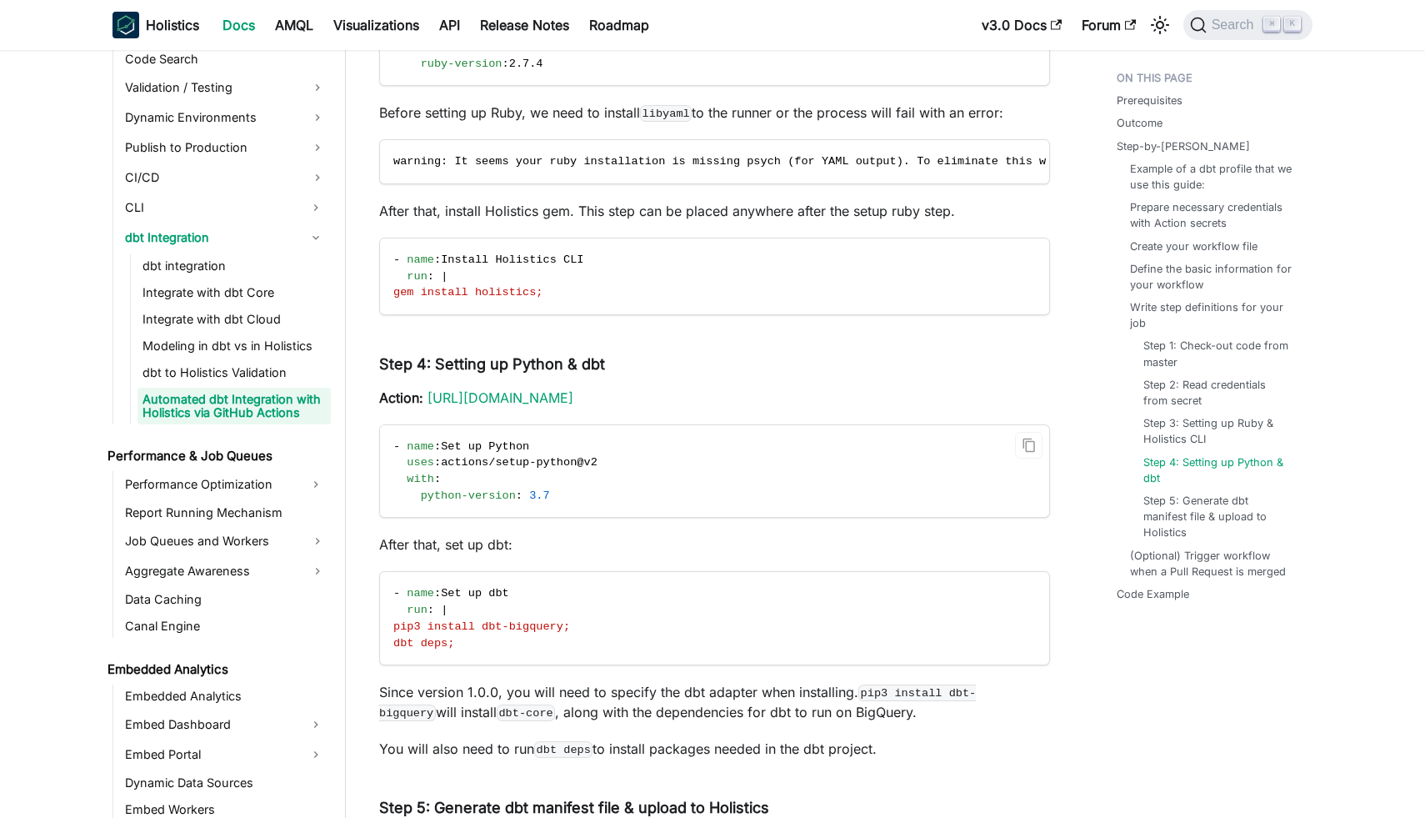
click at [1014, 438] on code "- name : Set up Python uses : actions/setup - python@v2 with : python-version :…" at bounding box center [713, 471] width 667 height 93
click at [1017, 439] on button "Copy code to clipboard" at bounding box center [1029, 446] width 28 height 28
click at [1029, 589] on icon "Copy code to clipboard" at bounding box center [1029, 593] width 12 height 14
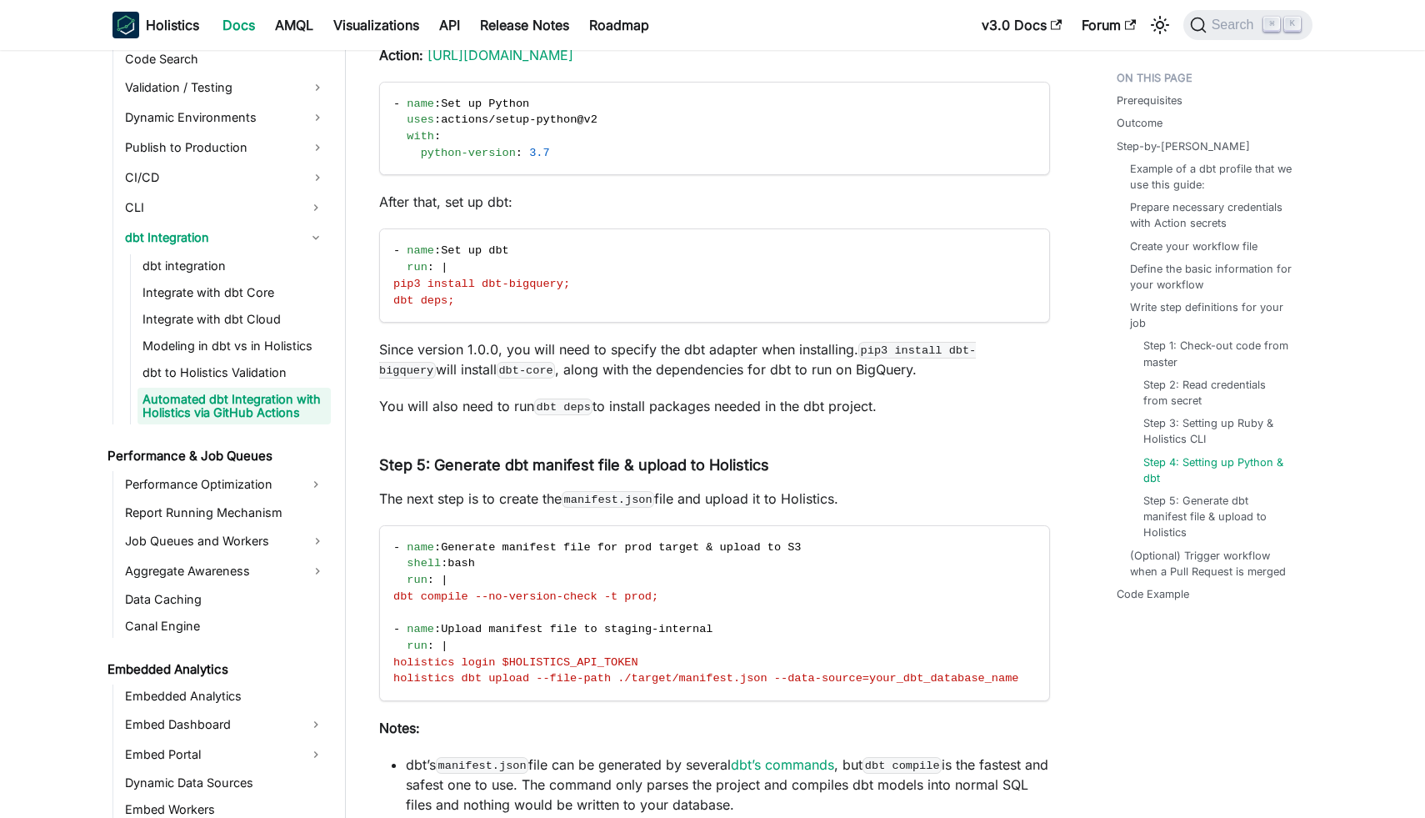
scroll to position [4798, 0]
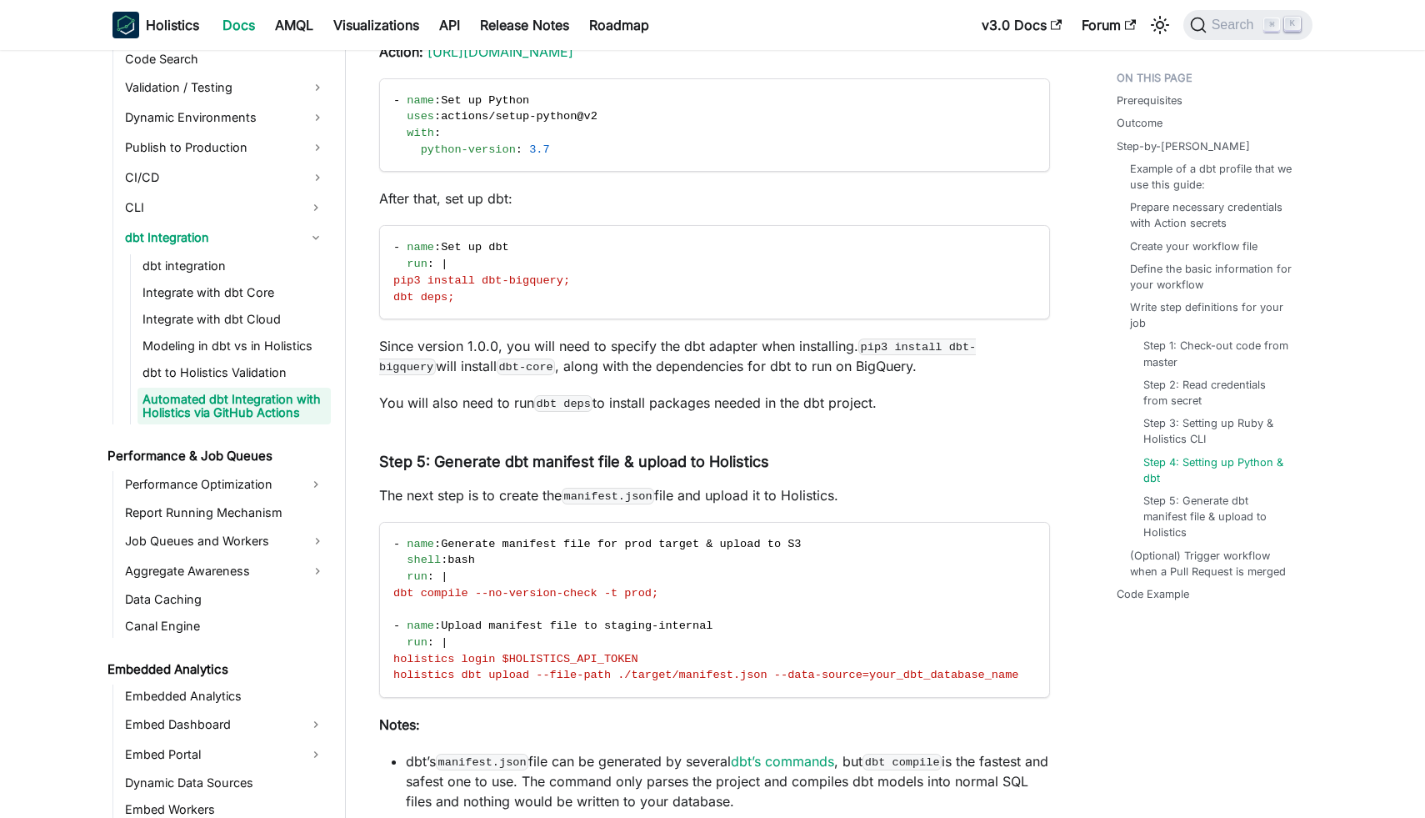
drag, startPoint x: 714, startPoint y: 596, endPoint x: 373, endPoint y: 554, distance: 343.4
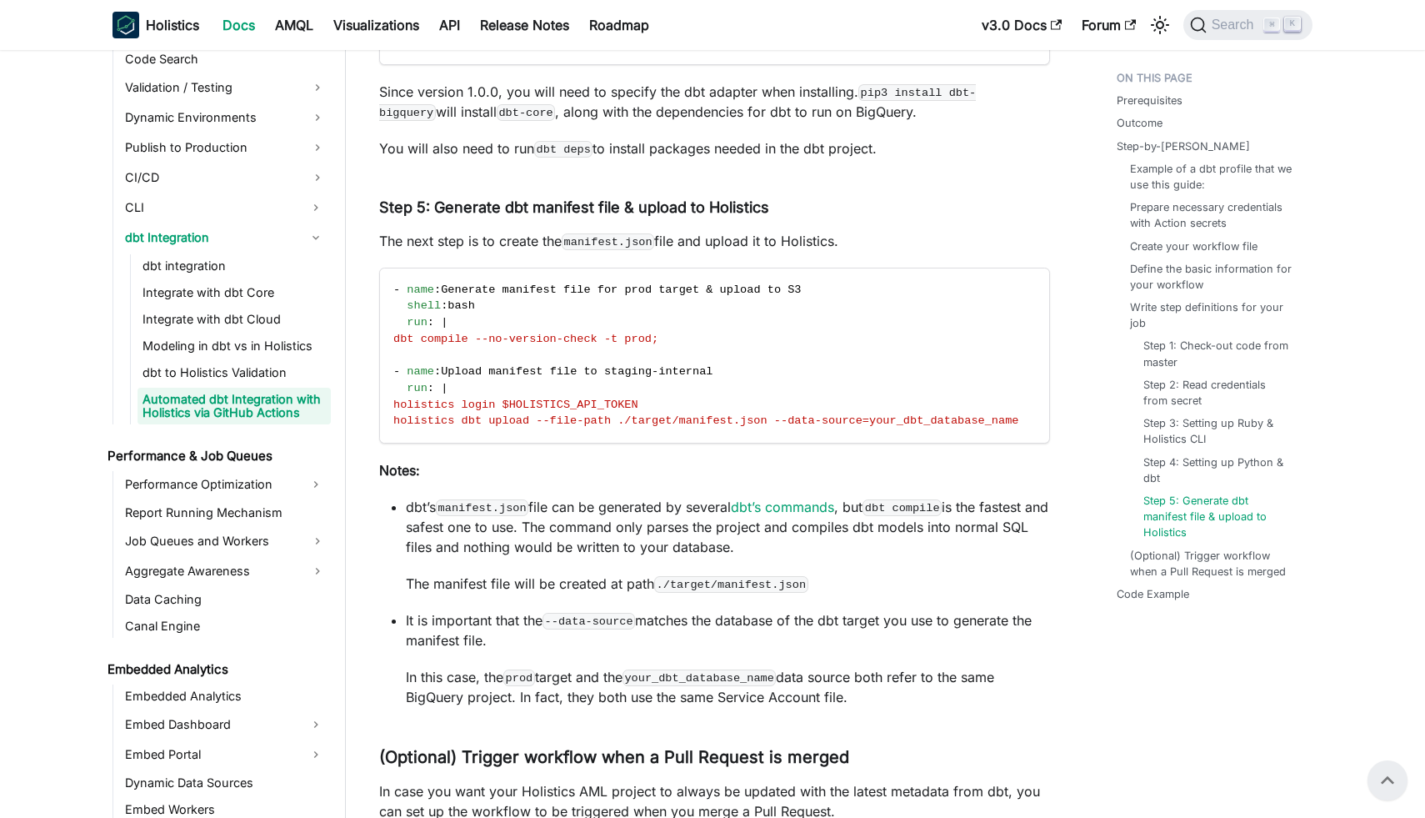
scroll to position [5047, 0]
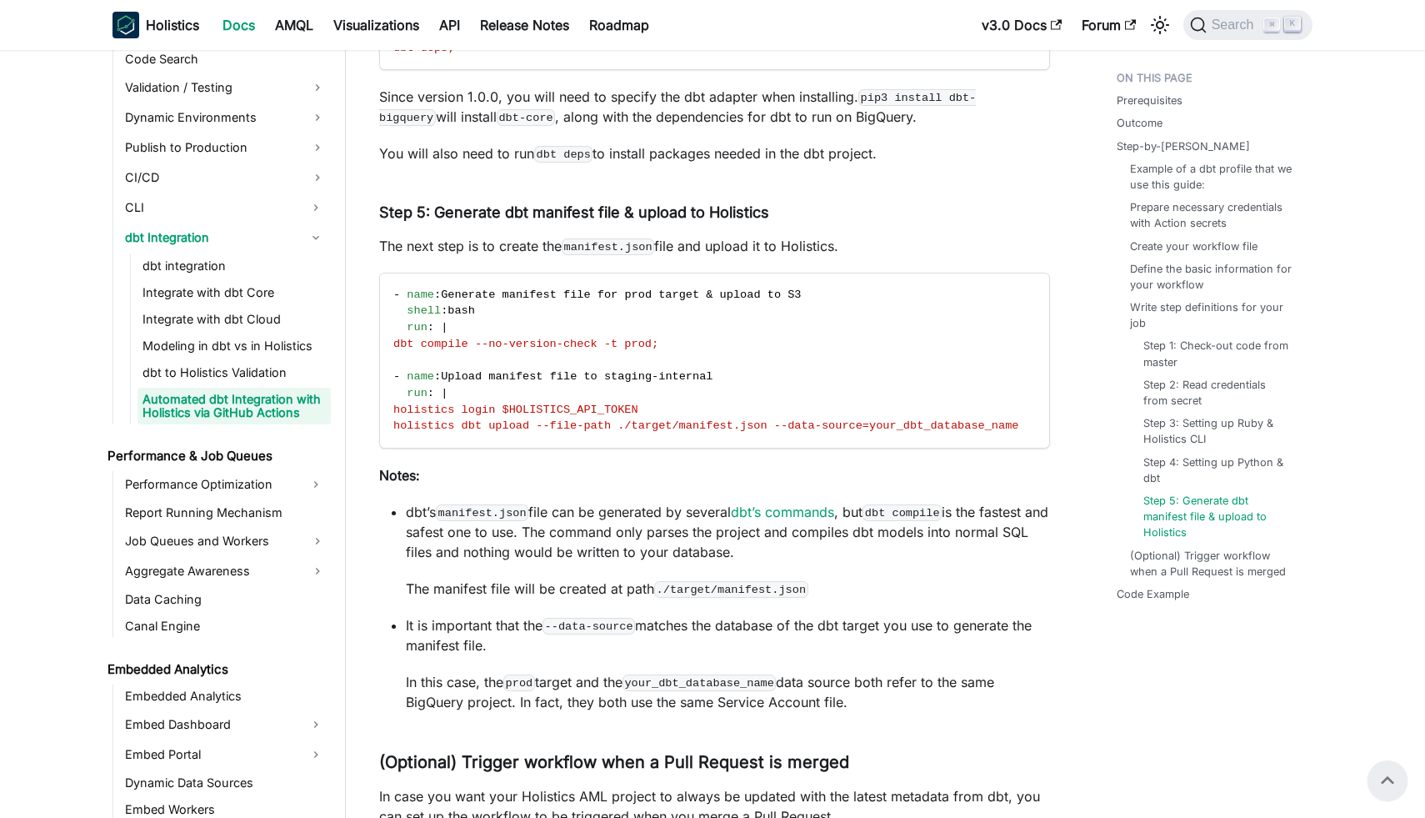
copy code "- name : Generate manifest file for prod target & upload to S3 shell : bash run…"
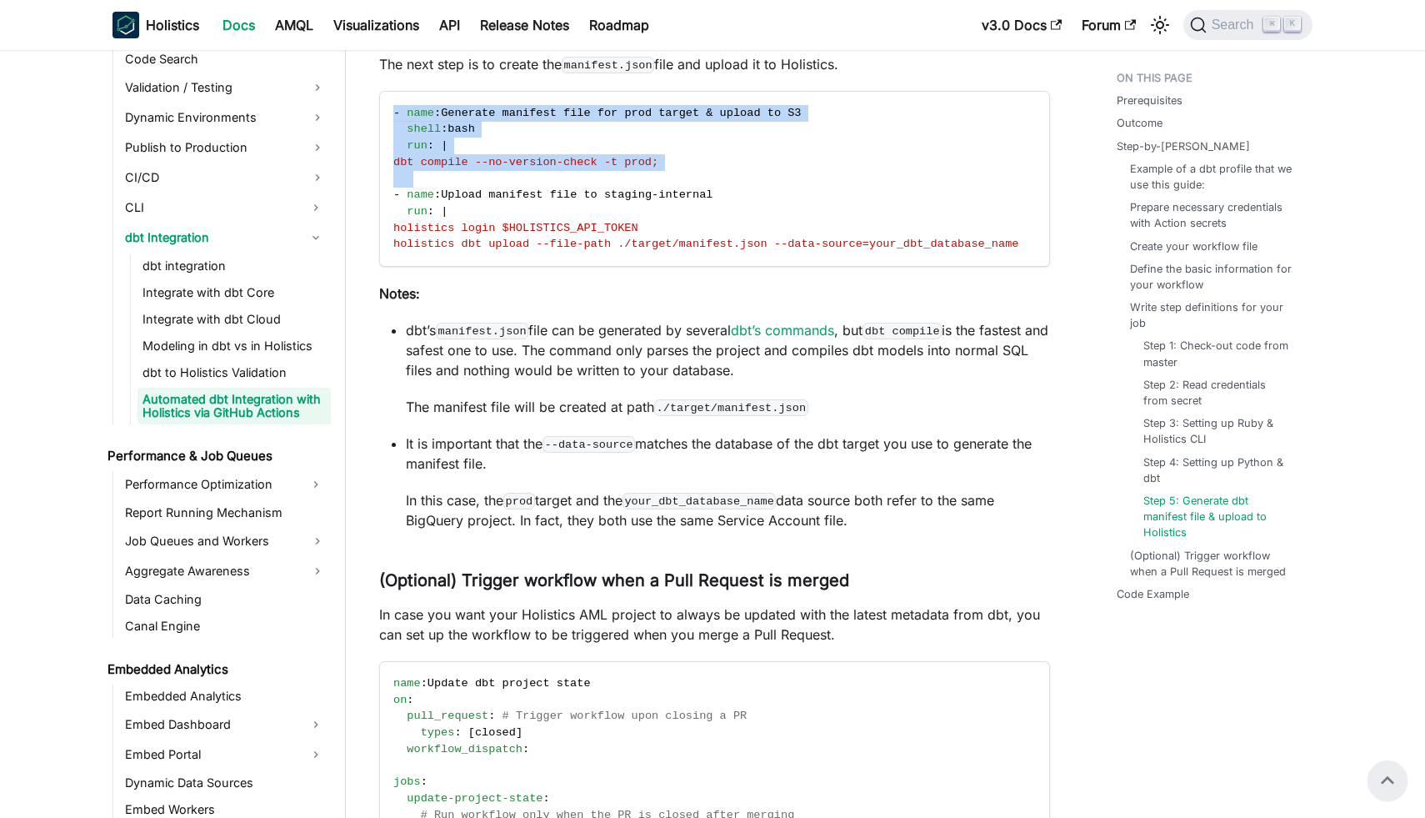
scroll to position [0, 15]
drag, startPoint x: 392, startPoint y: 198, endPoint x: 1039, endPoint y: 247, distance: 648.7
click at [1039, 247] on code "- name : Generate manifest file for prod target & upload to S3 shell : bash run…" at bounding box center [713, 179] width 667 height 174
copy code "- name : Upload manifest file to staging - internal run : | holistics login $HO…"
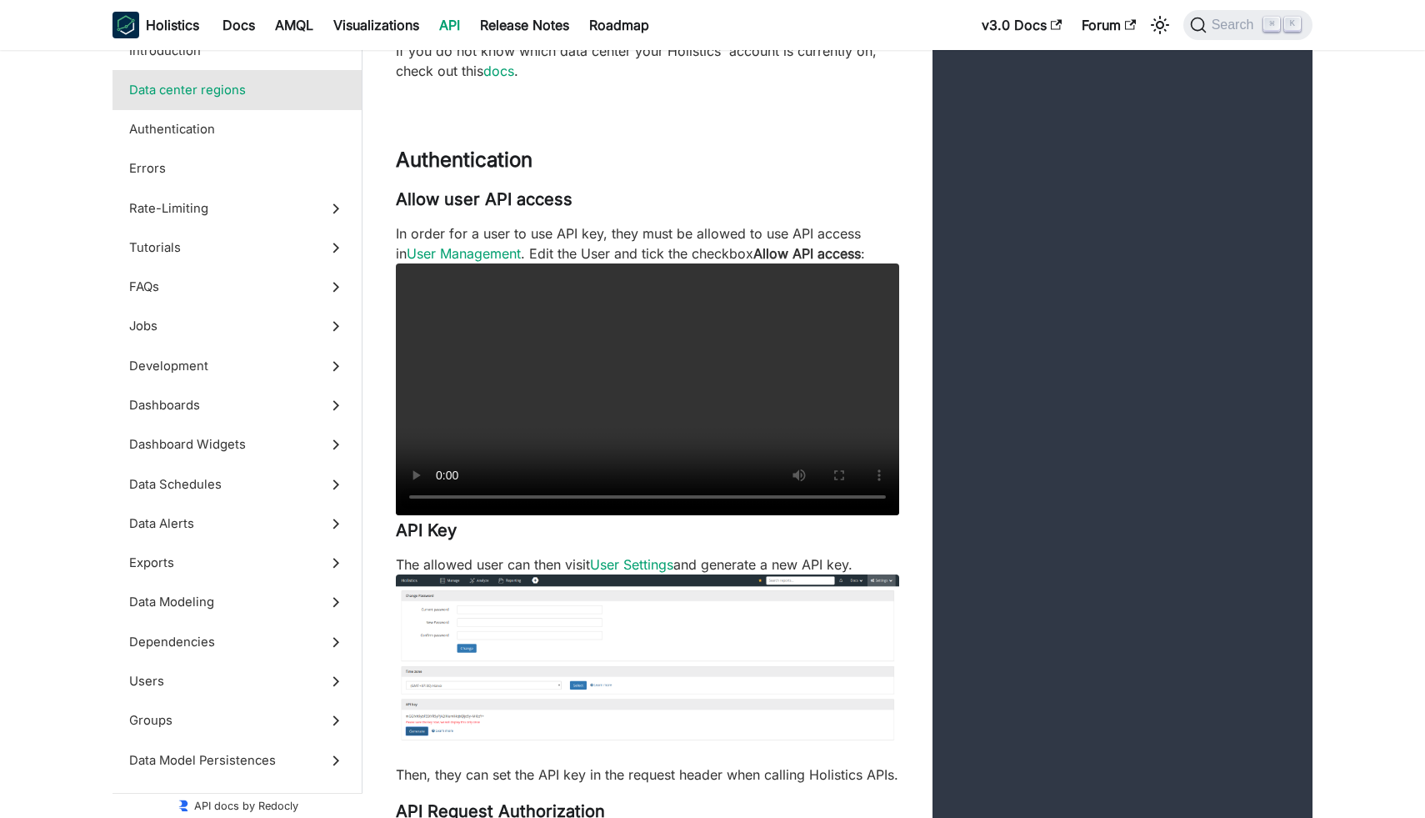
scroll to position [900, 0]
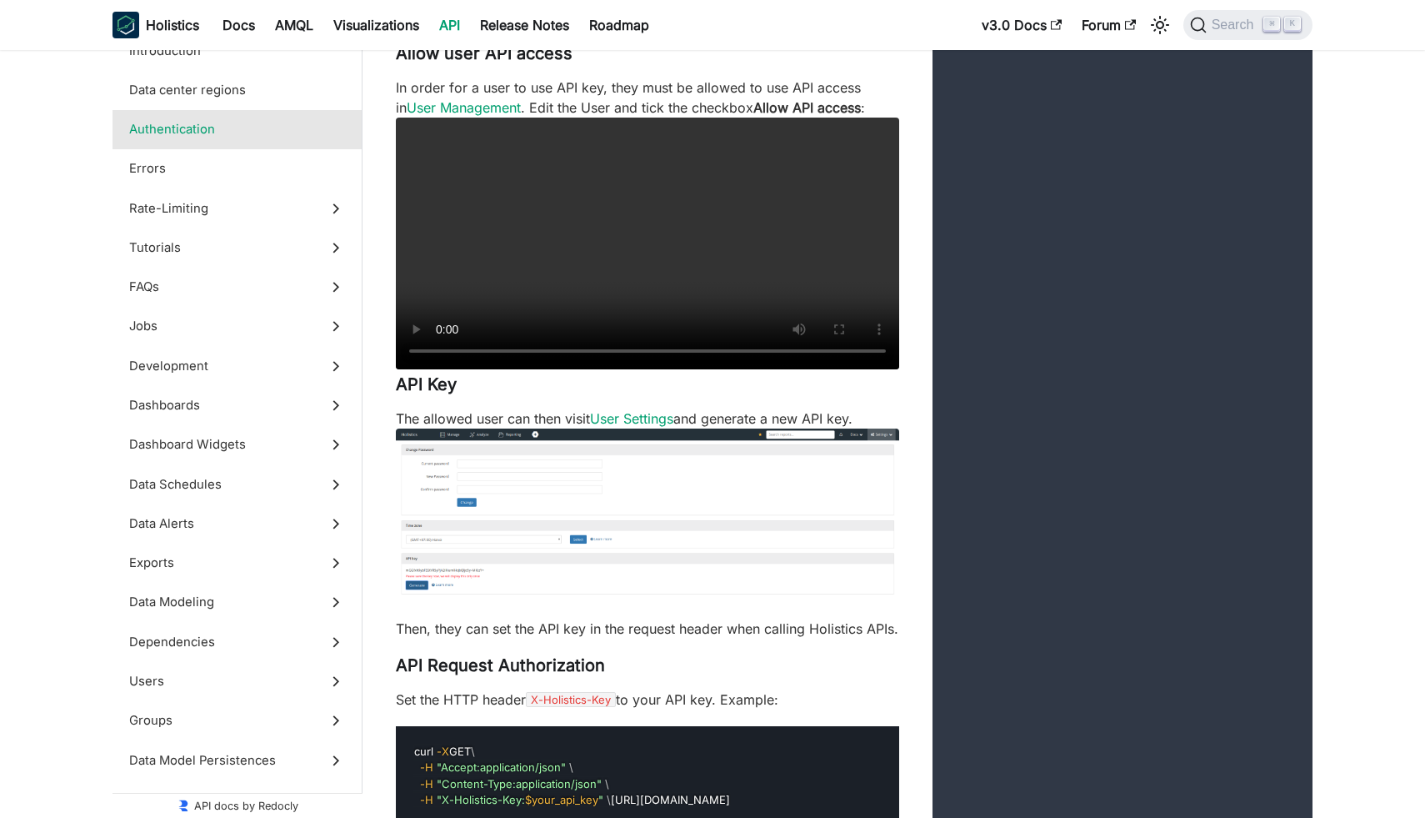
scroll to position [1046, 0]
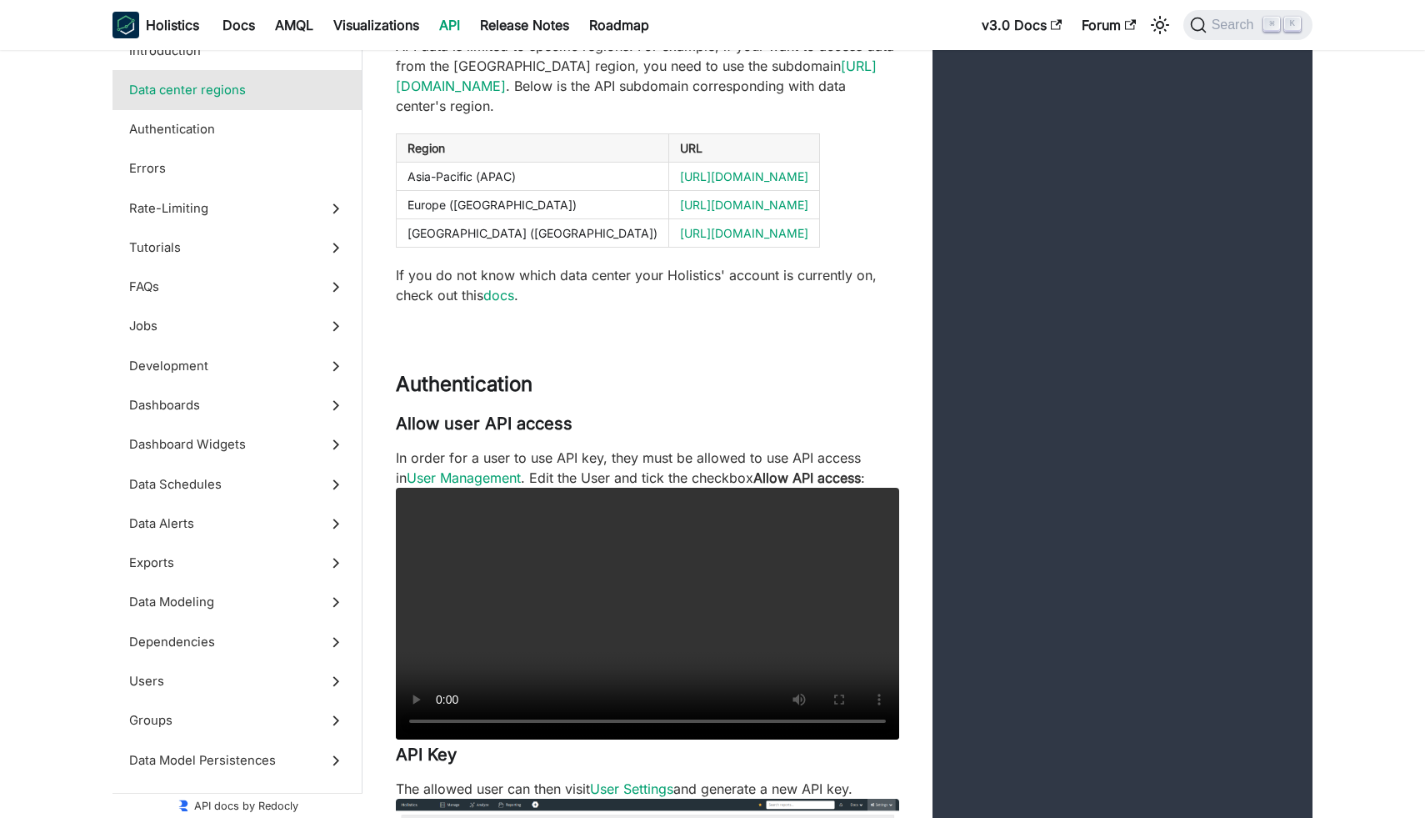
scroll to position [684, 0]
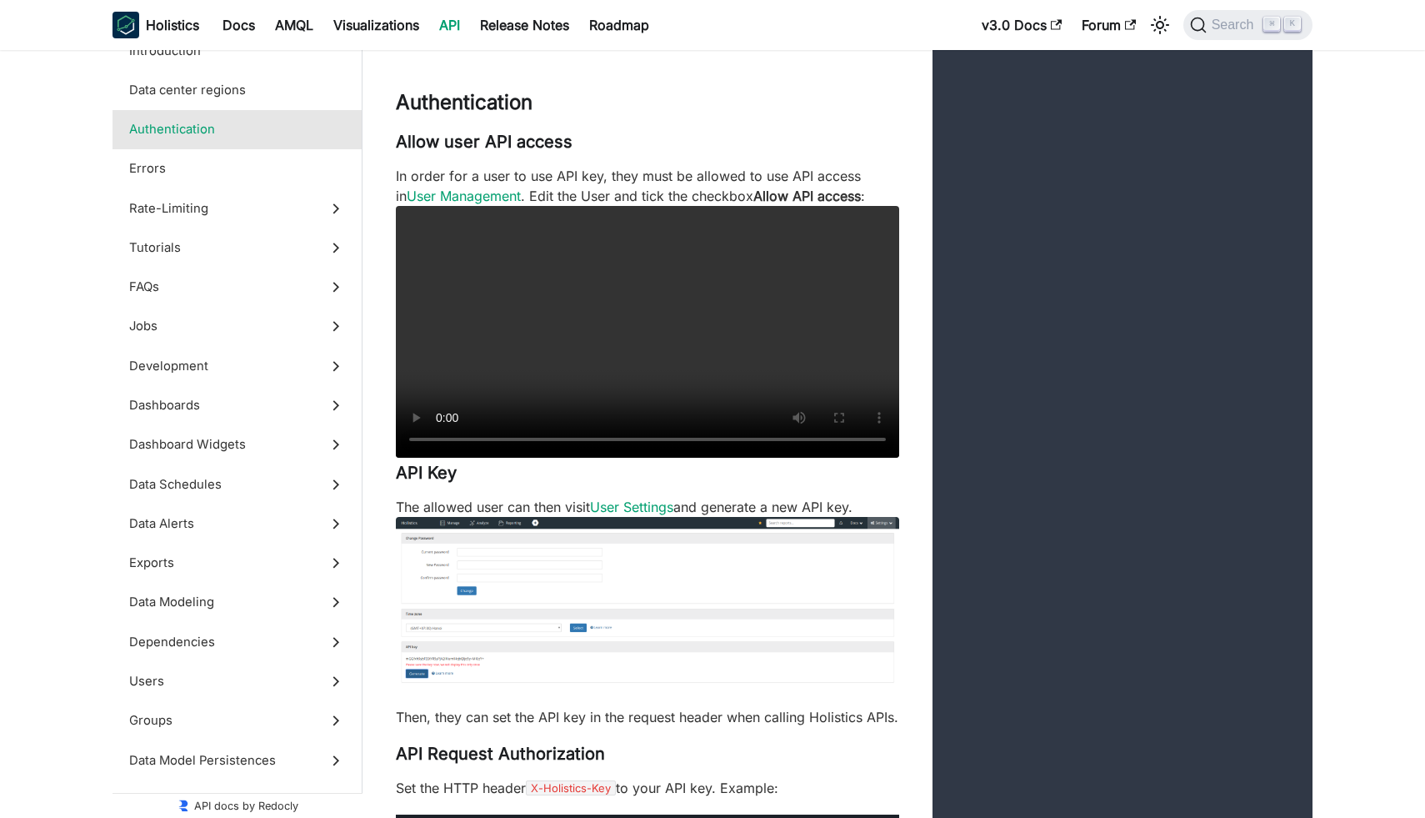
scroll to position [972, 0]
